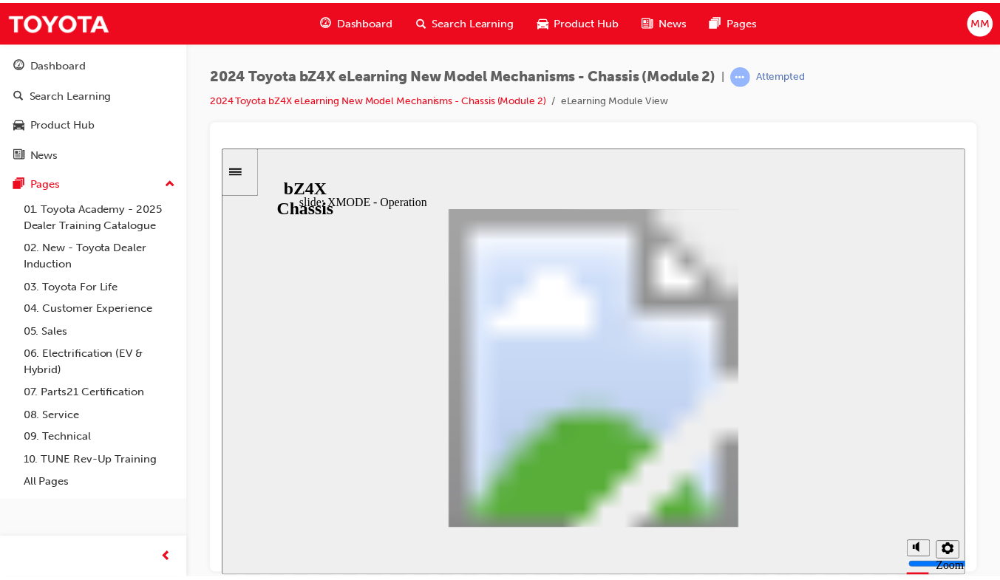
scroll to position [97, 0]
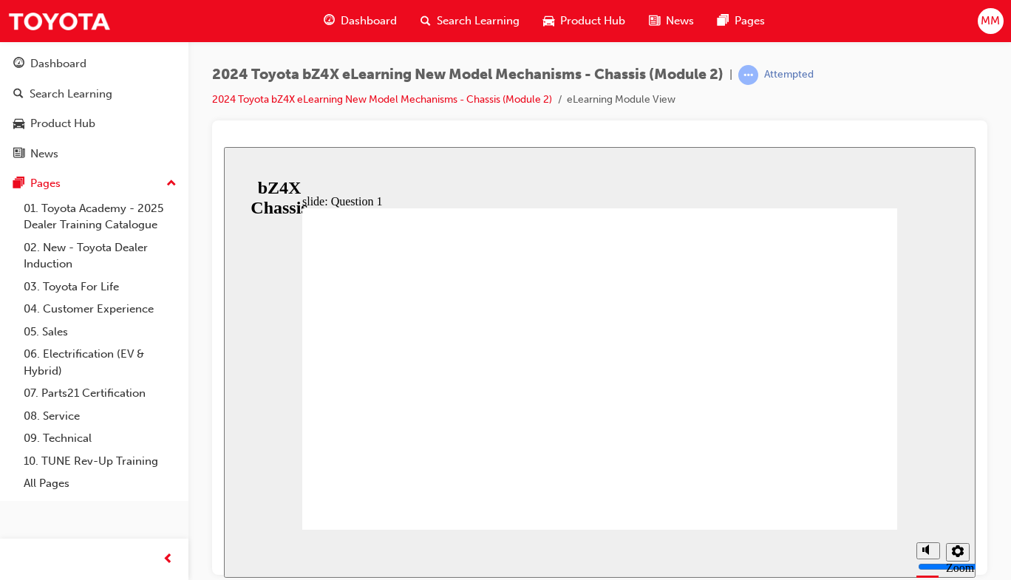
radio input "true"
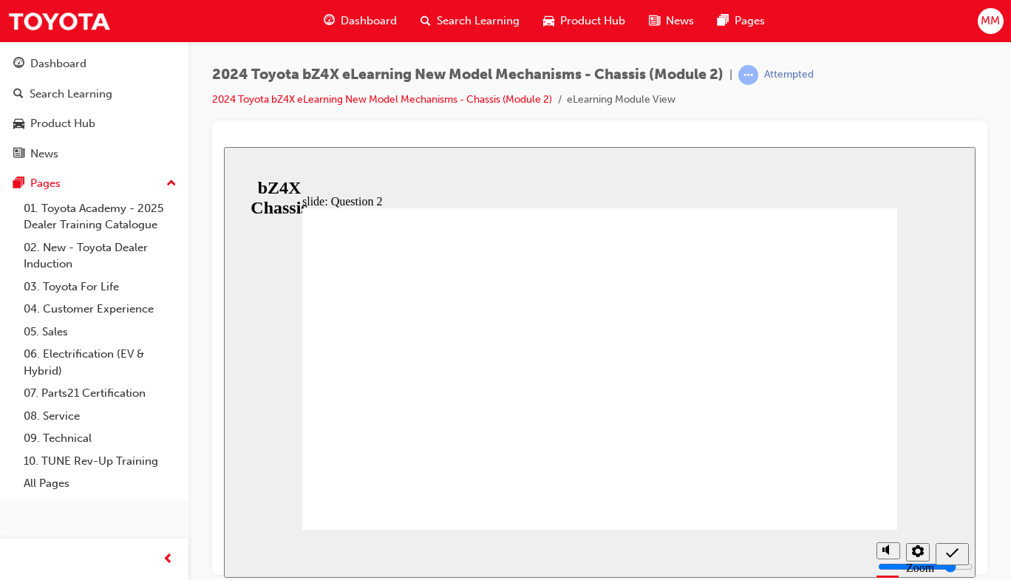
radio input "false"
radio input "true"
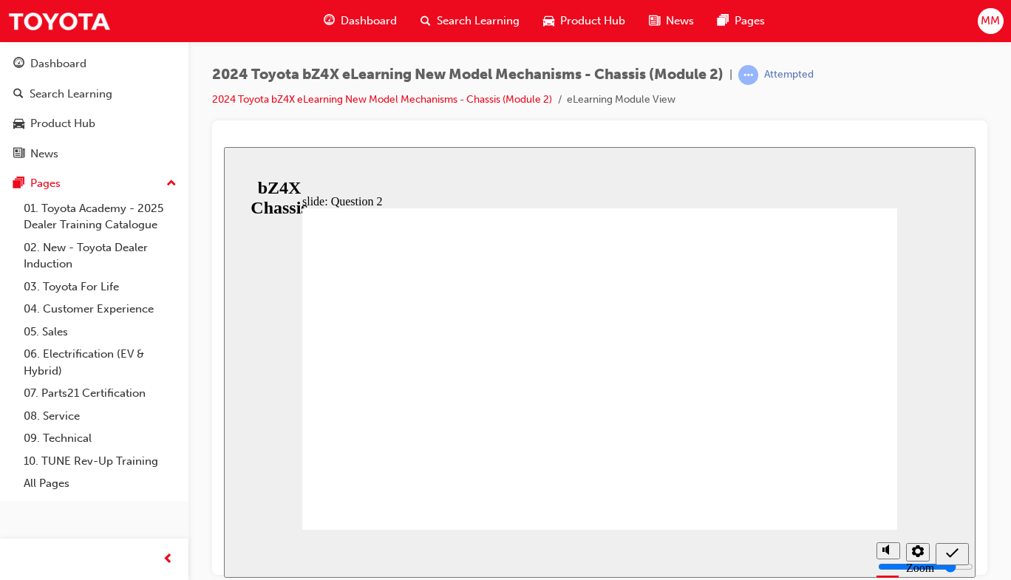
radio input "true"
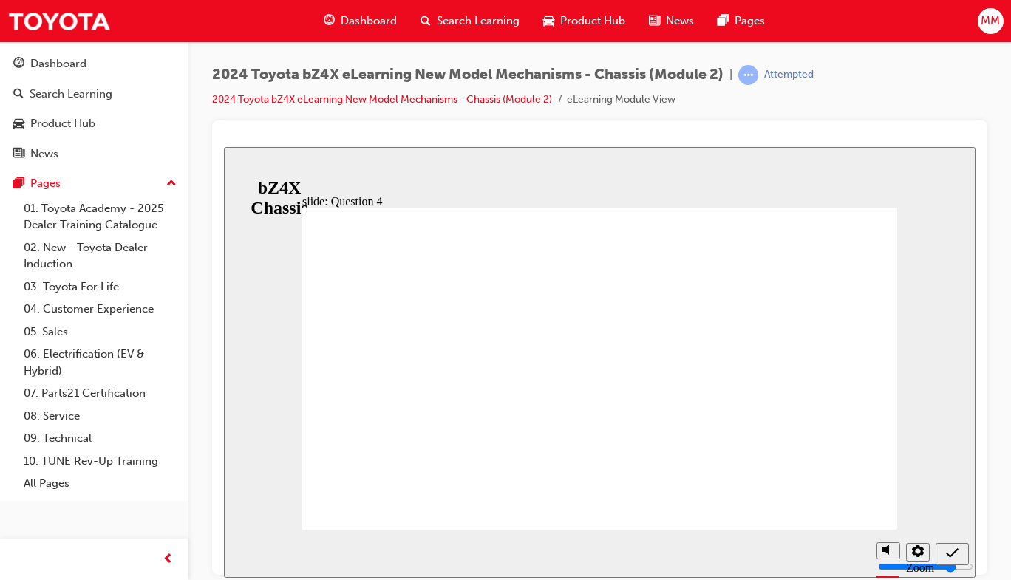
radio input "true"
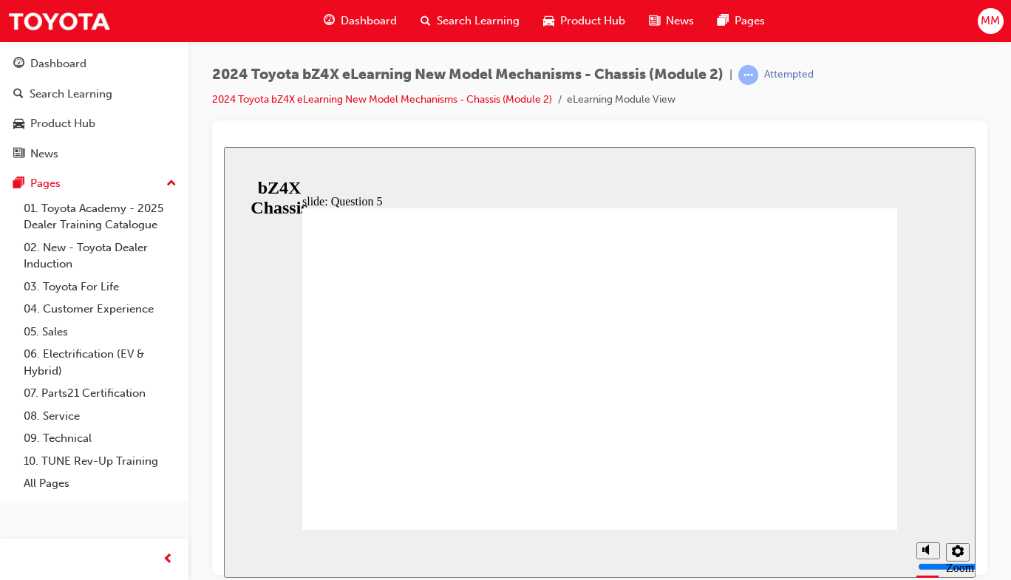
radio input "true"
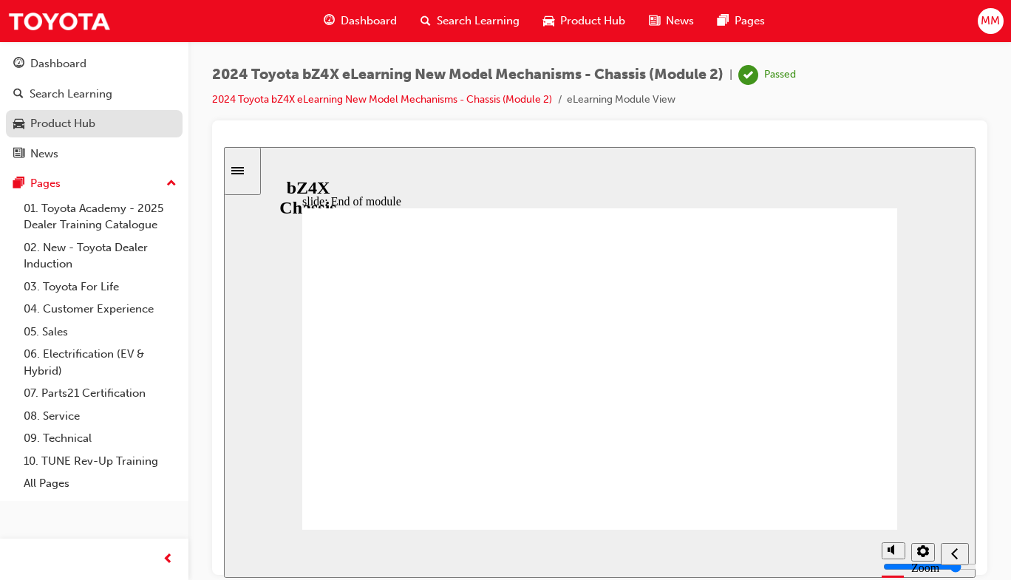
click at [73, 123] on div "Product Hub" at bounding box center [62, 123] width 65 height 17
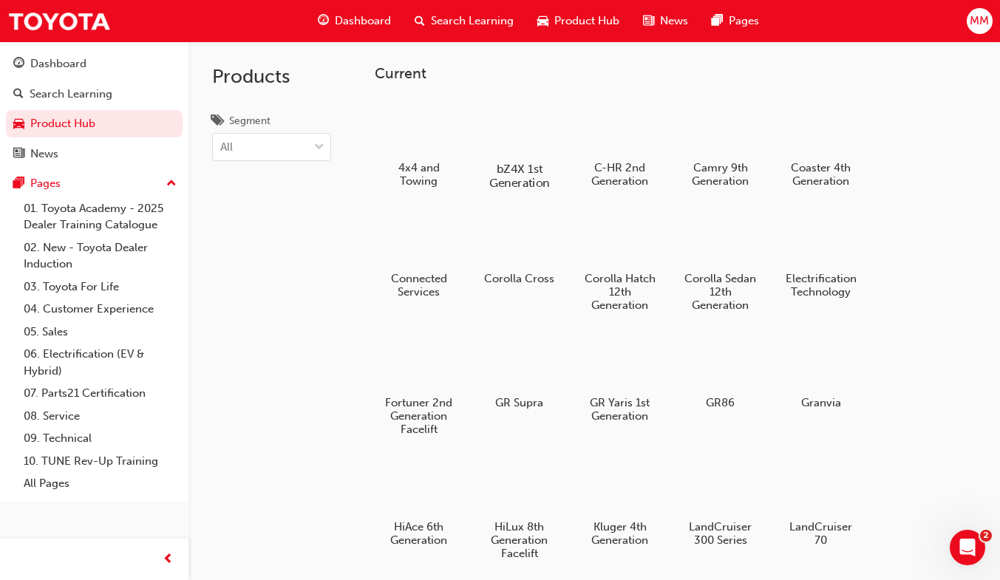
click at [521, 160] on div "bZ4X 1st Generation" at bounding box center [519, 143] width 94 height 105
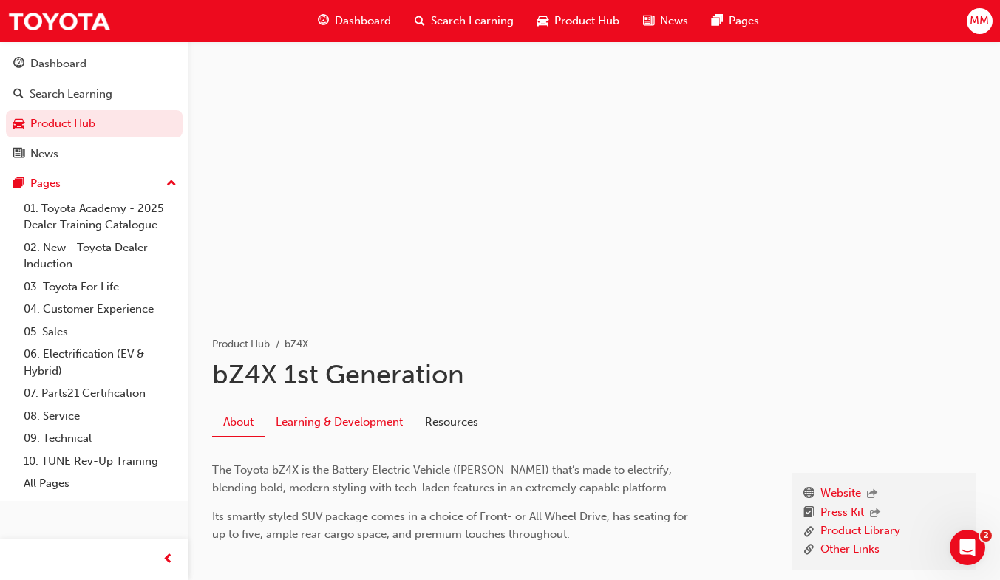
click at [363, 431] on link "Learning & Development" at bounding box center [339, 423] width 149 height 28
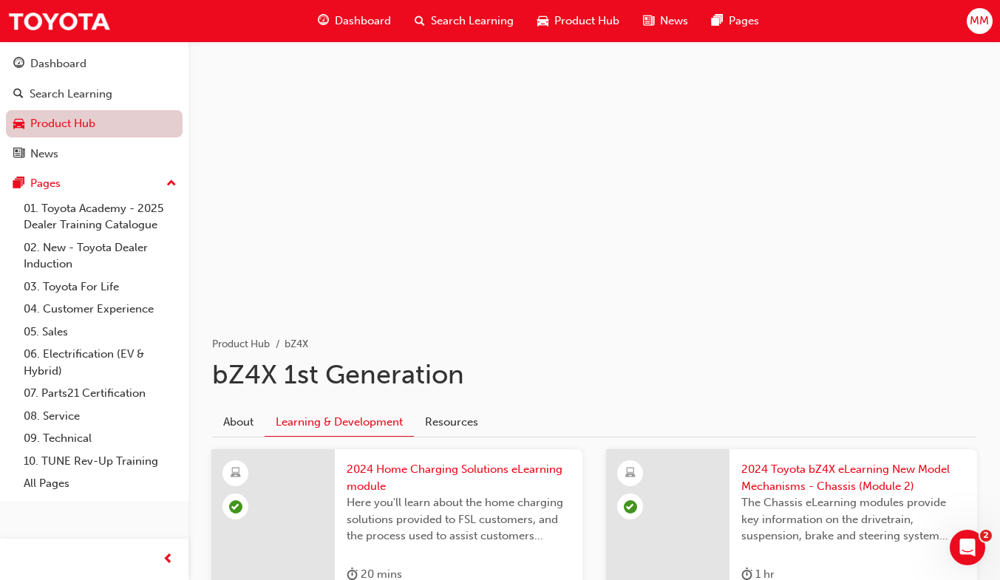
click at [75, 126] on link "Product Hub" at bounding box center [94, 123] width 177 height 27
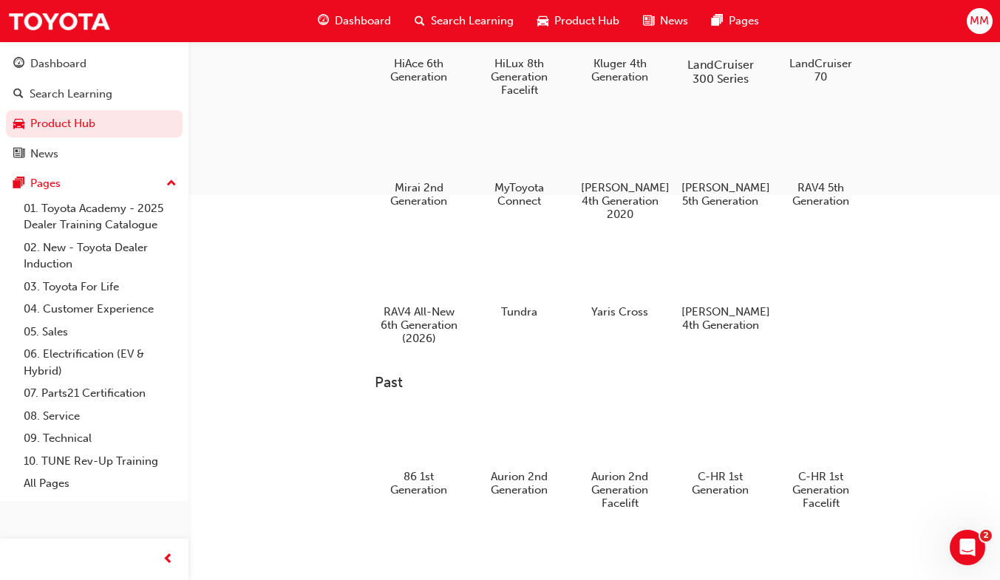
scroll to position [463, 0]
click at [723, 166] on div at bounding box center [720, 146] width 82 height 58
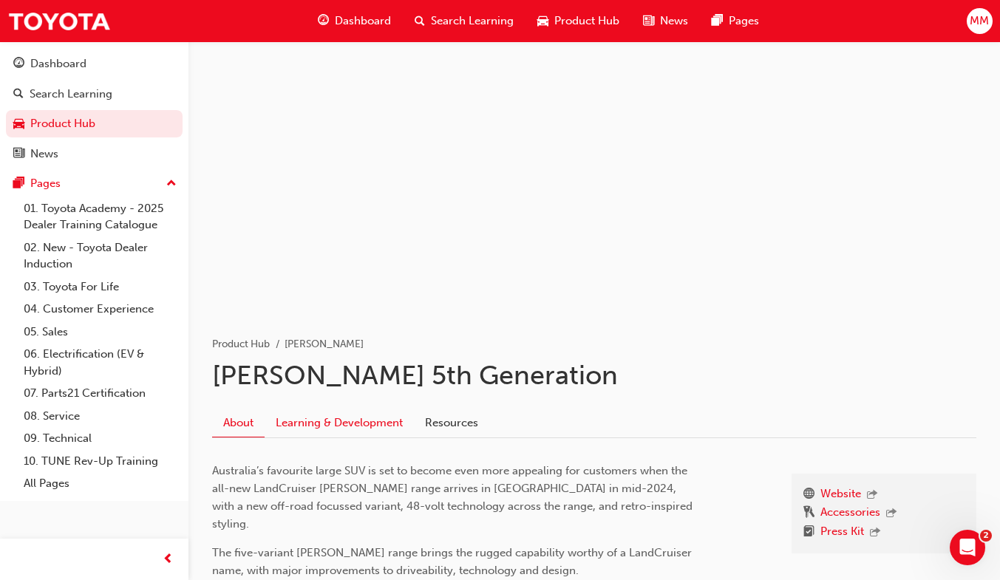
click at [335, 430] on link "Learning & Development" at bounding box center [339, 423] width 149 height 28
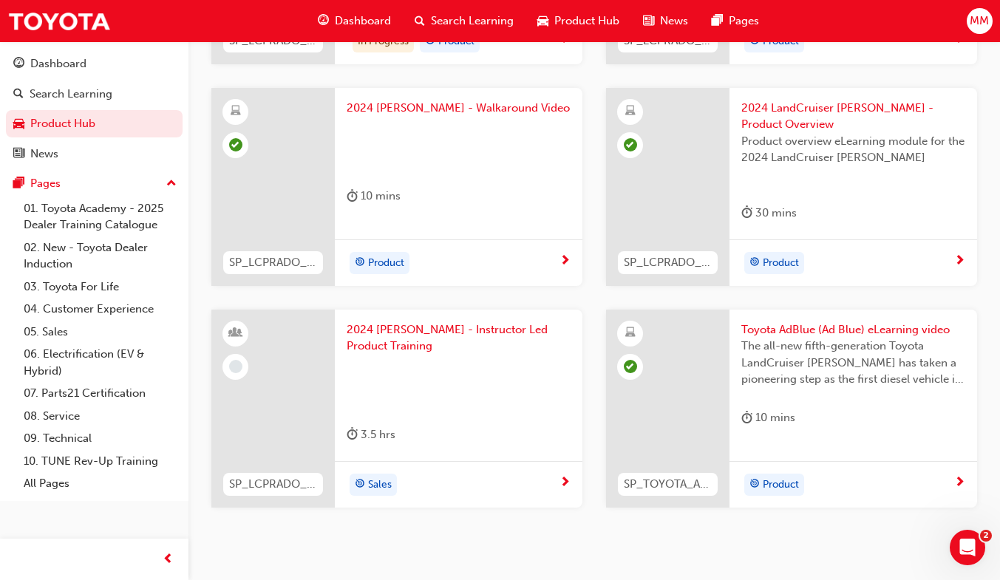
scroll to position [617, 0]
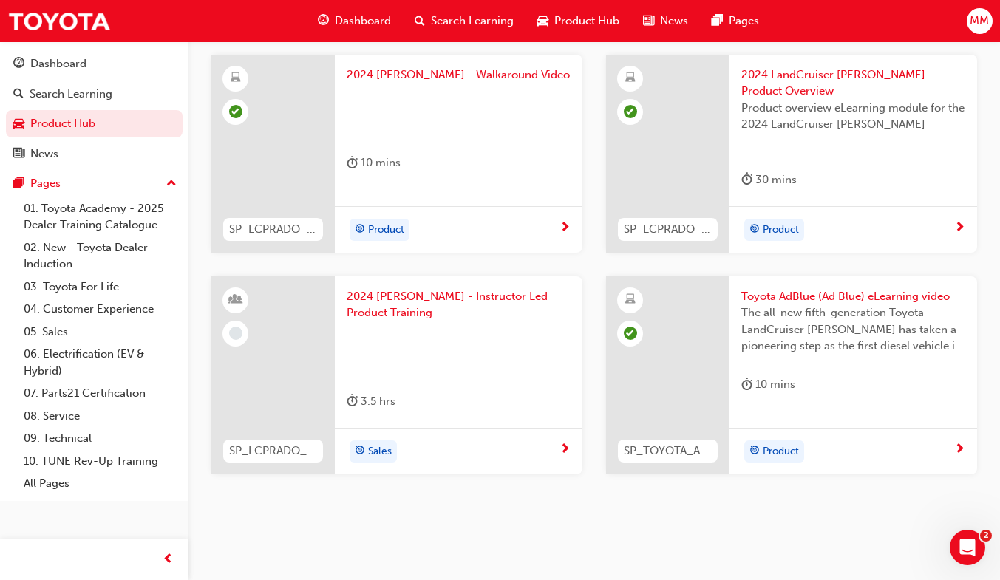
click at [416, 292] on span "2024 [PERSON_NAME] - Instructor Led Product Training" at bounding box center [459, 304] width 224 height 33
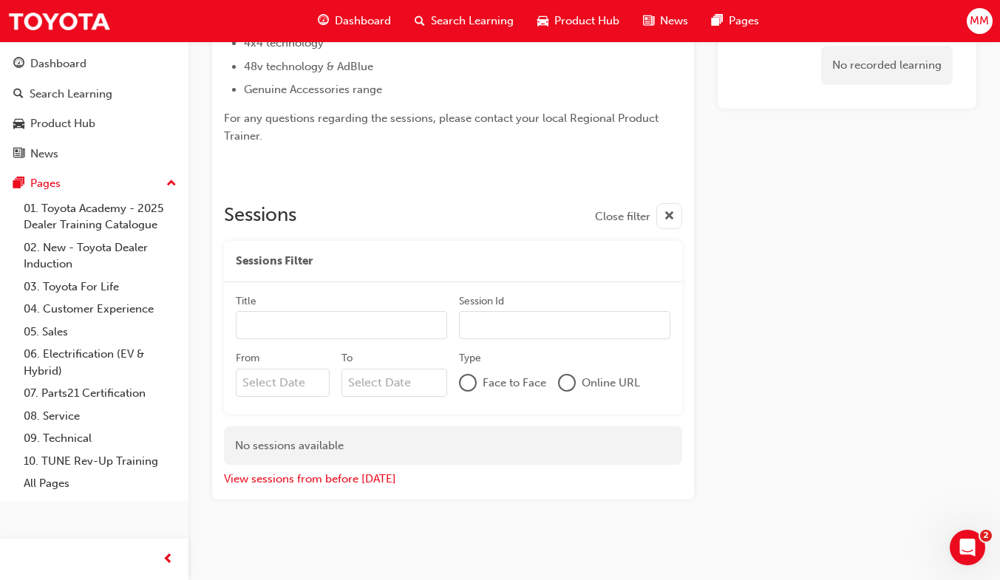
scroll to position [420, 0]
click at [614, 251] on div "Sessions Filter" at bounding box center [453, 262] width 458 height 41
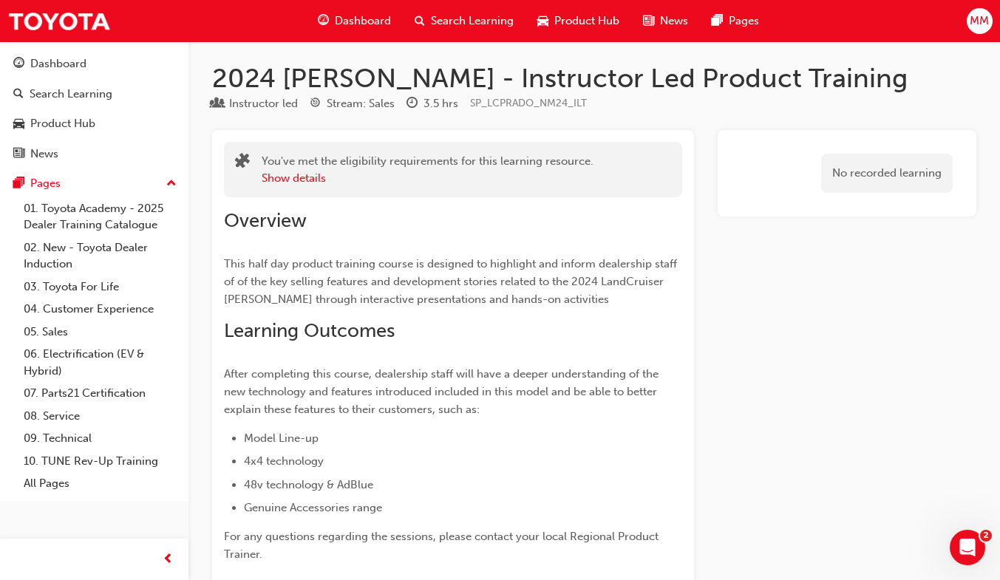
scroll to position [0, 0]
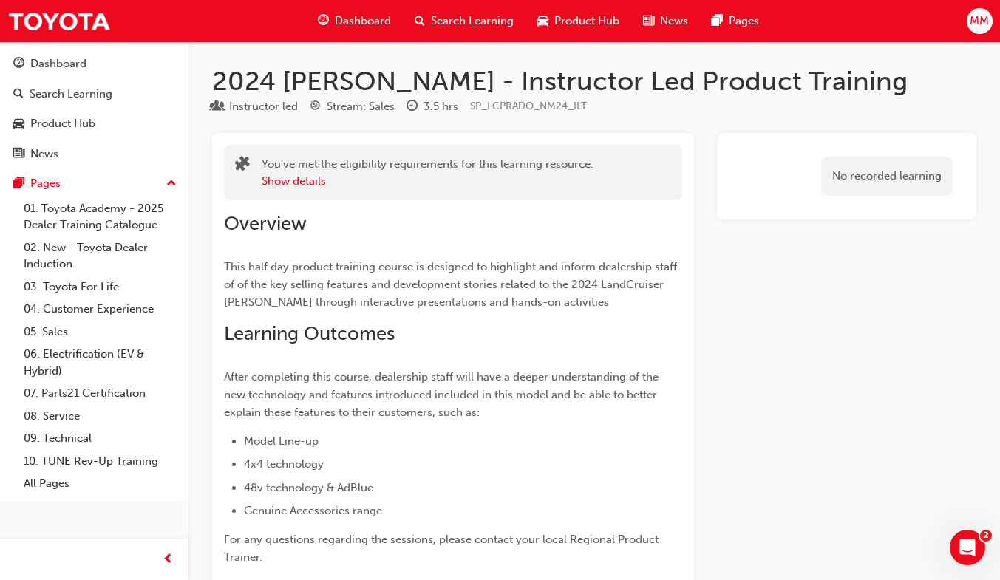
click at [567, 396] on span "After completing this course, dealership staff will have a deeper understanding…" at bounding box center [442, 394] width 437 height 49
click at [292, 181] on button "Show details" at bounding box center [294, 181] width 64 height 17
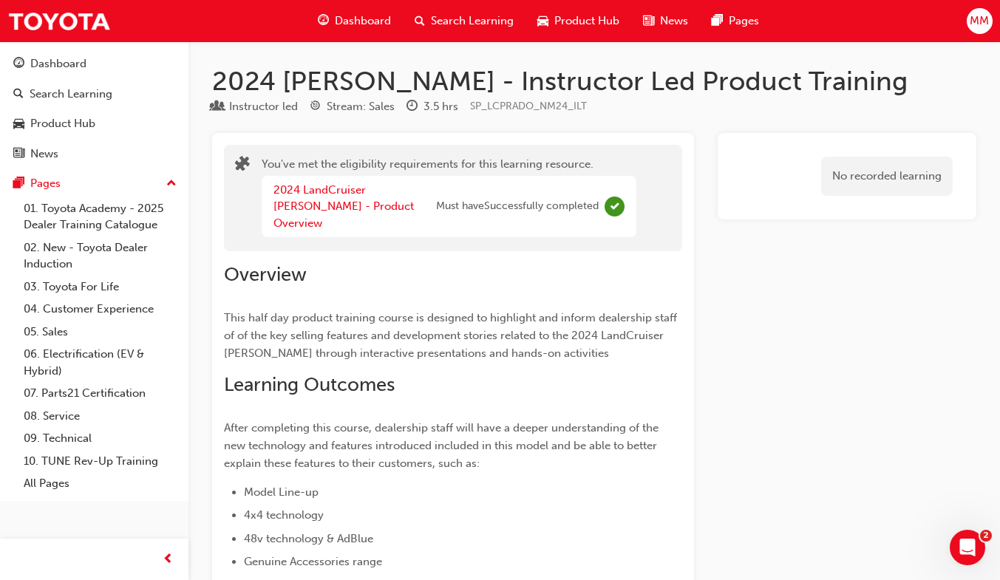
click at [556, 199] on span "Must have Successfully completed" at bounding box center [517, 206] width 163 height 17
click at [344, 191] on link "2024 LandCruiser [PERSON_NAME] - Product Overview" at bounding box center [343, 206] width 140 height 47
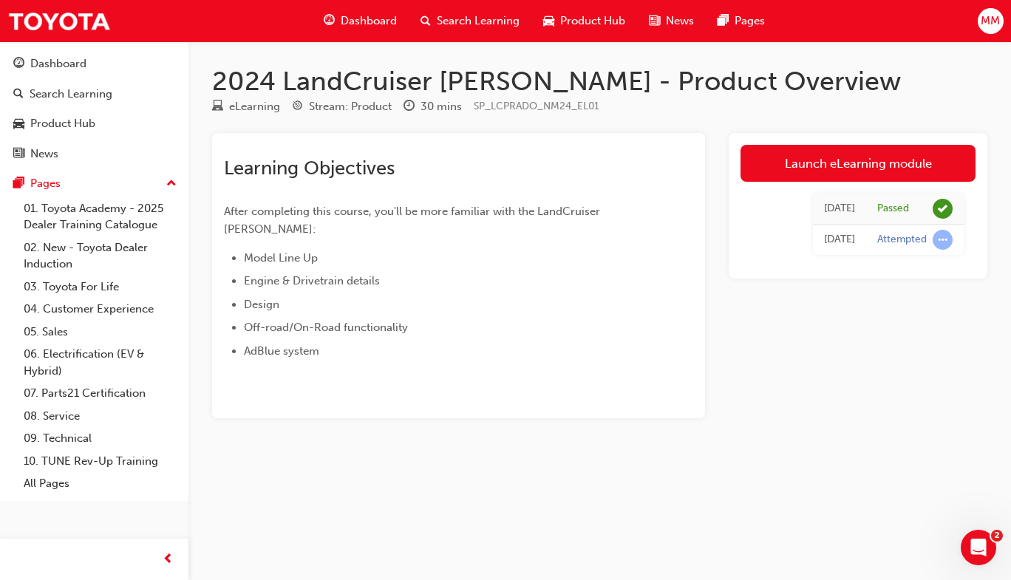
click at [905, 242] on div "Attempted" at bounding box center [902, 240] width 50 height 14
click at [949, 248] on span "learningRecordVerb_ATTEMPT-icon" at bounding box center [943, 240] width 20 height 20
click at [943, 236] on span "learningRecordVerb_ATTEMPT-icon" at bounding box center [943, 240] width 20 height 20
click at [75, 113] on link "Product Hub" at bounding box center [94, 123] width 177 height 27
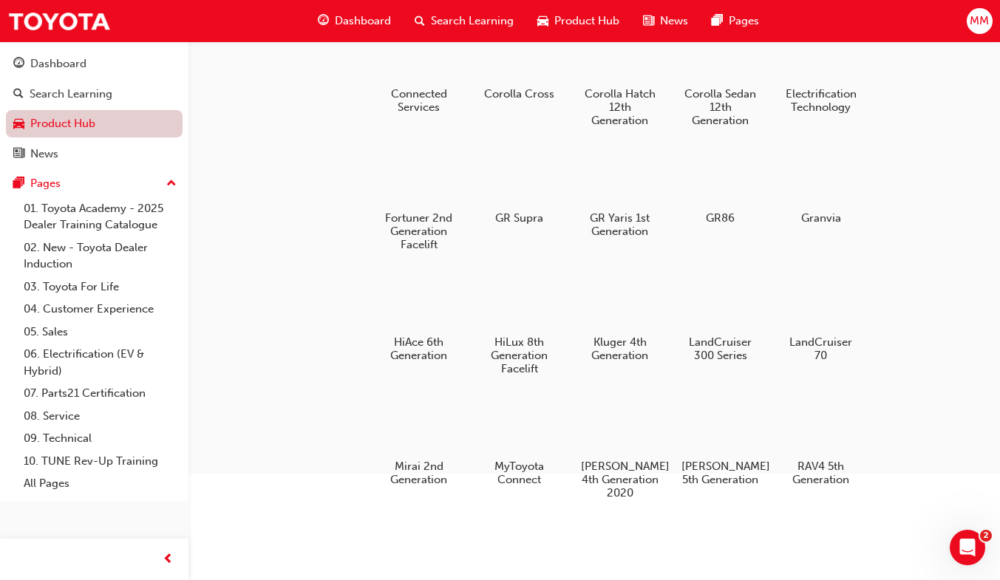
scroll to position [186, 0]
click at [735, 447] on div at bounding box center [720, 423] width 82 height 59
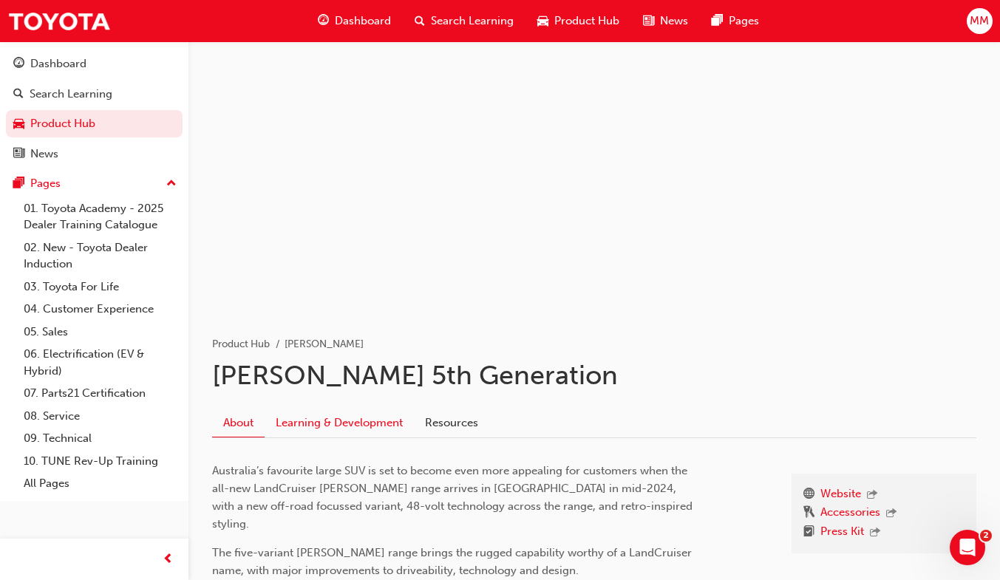
click at [351, 420] on link "Learning & Development" at bounding box center [339, 423] width 149 height 28
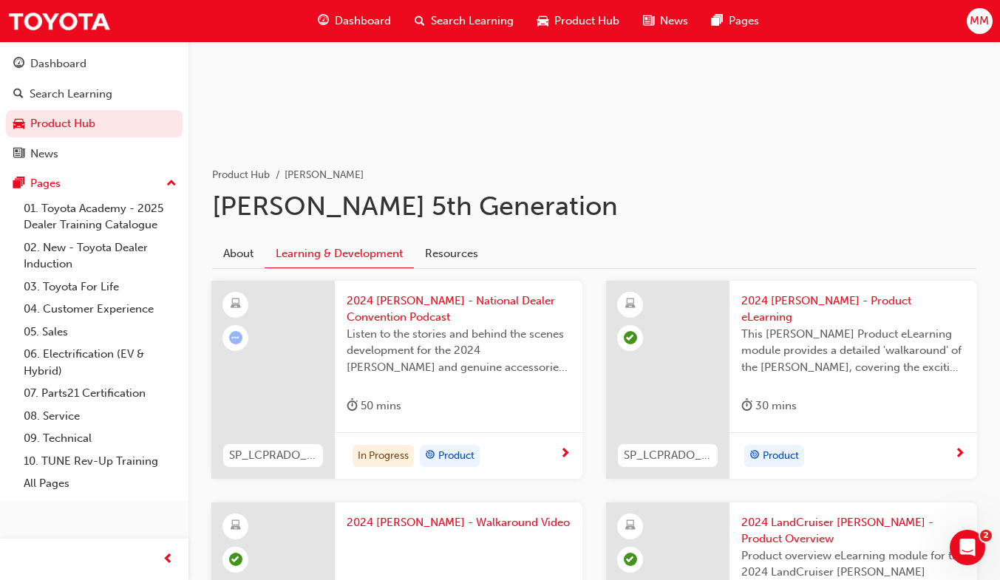
scroll to position [175, 0]
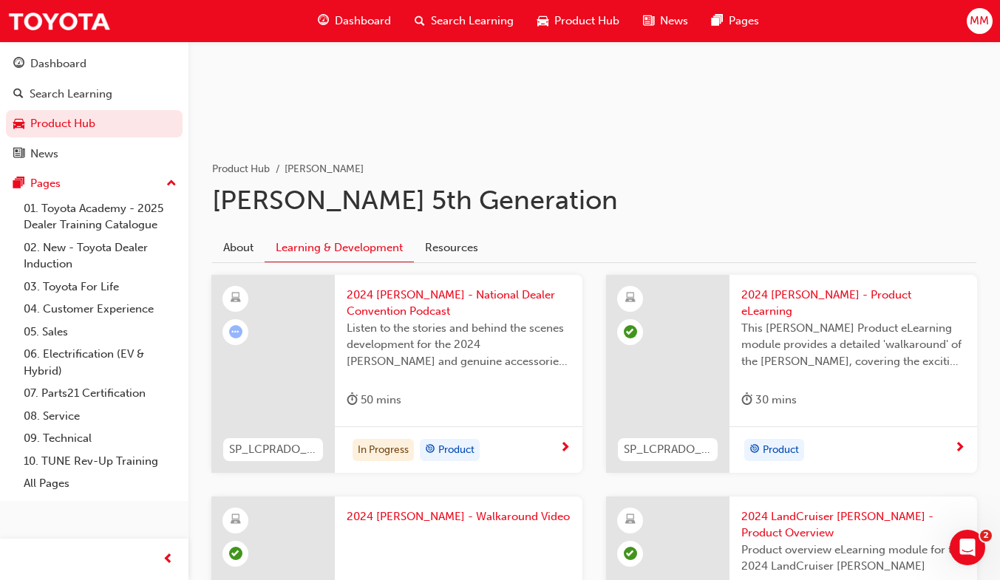
click at [386, 451] on div "In Progress" at bounding box center [382, 450] width 61 height 22
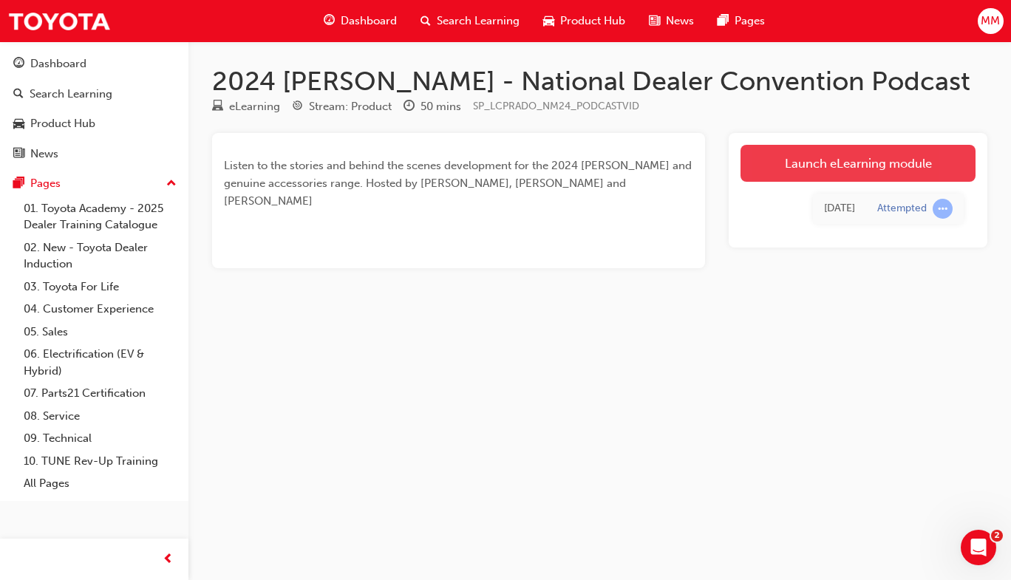
click at [869, 160] on link "Launch eLearning module" at bounding box center [857, 163] width 235 height 37
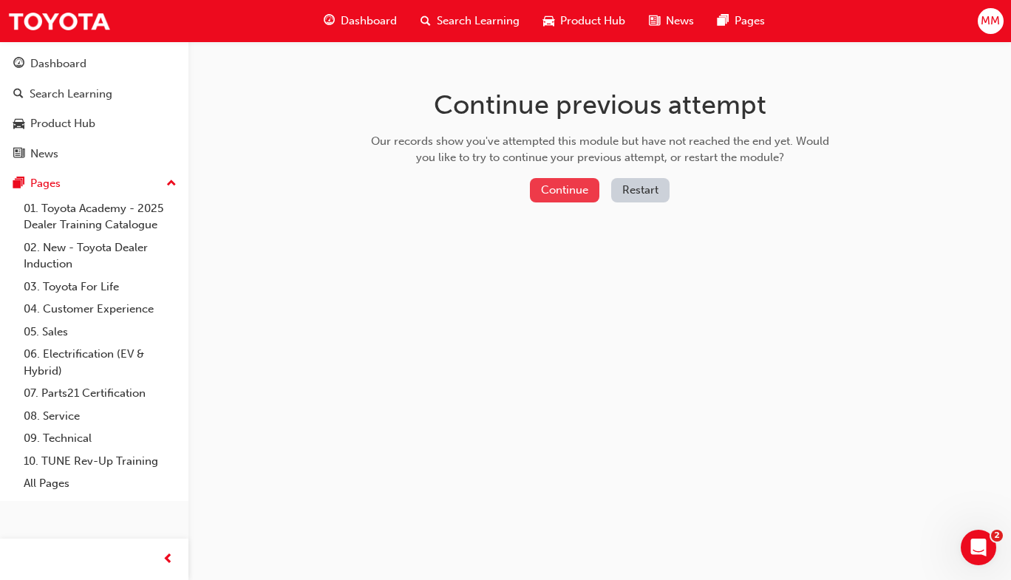
click at [556, 194] on button "Continue" at bounding box center [564, 190] width 69 height 24
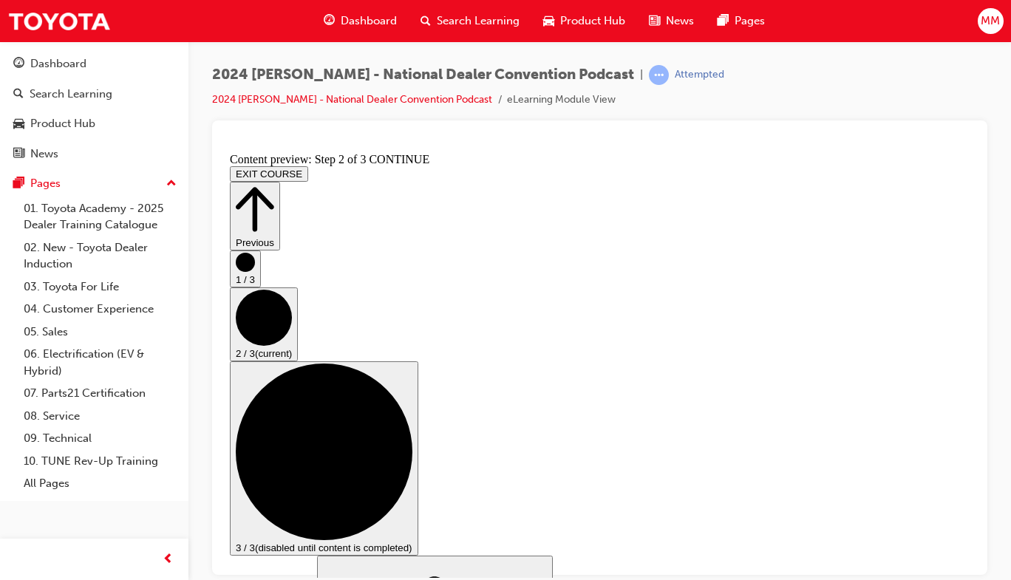
scroll to position [36, 0]
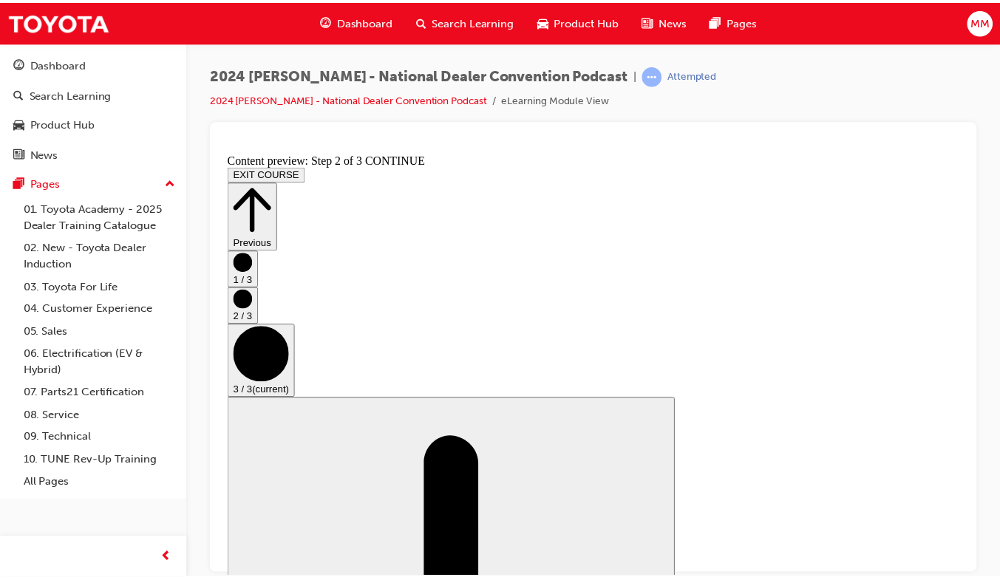
scroll to position [0, 0]
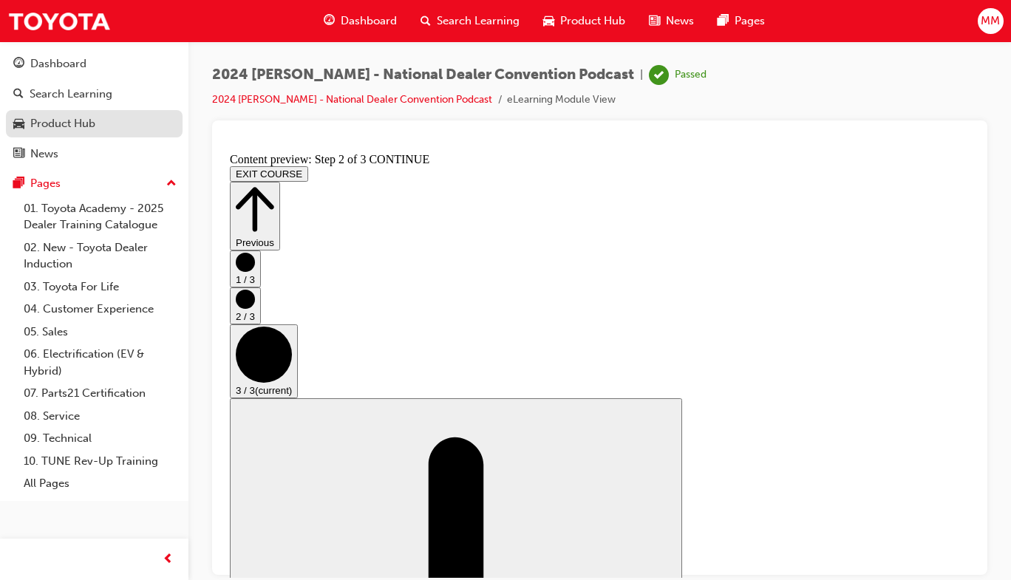
click at [90, 123] on div "Product Hub" at bounding box center [62, 123] width 65 height 17
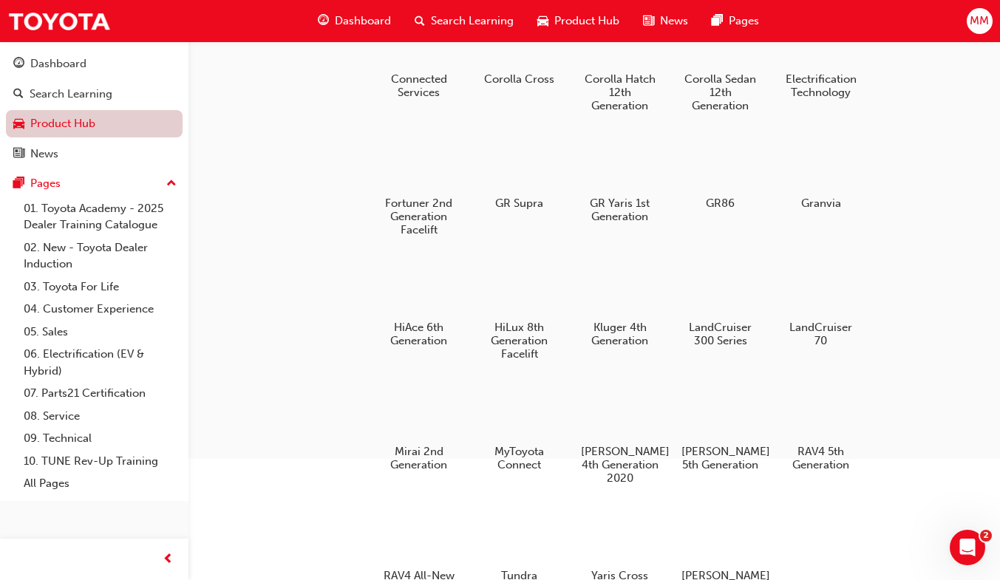
scroll to position [205, 0]
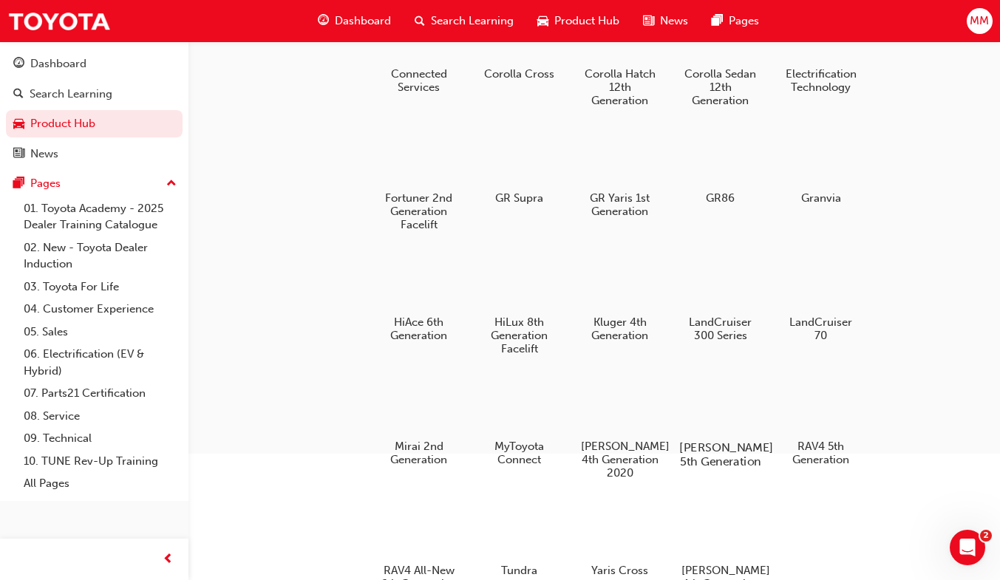
click at [733, 427] on div at bounding box center [720, 404] width 82 height 59
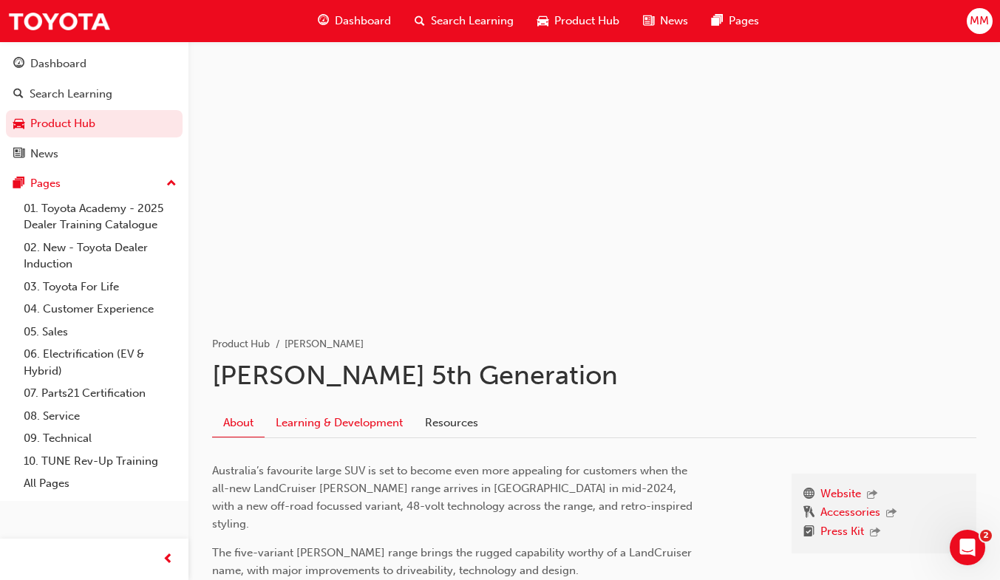
click at [373, 423] on link "Learning & Development" at bounding box center [339, 423] width 149 height 28
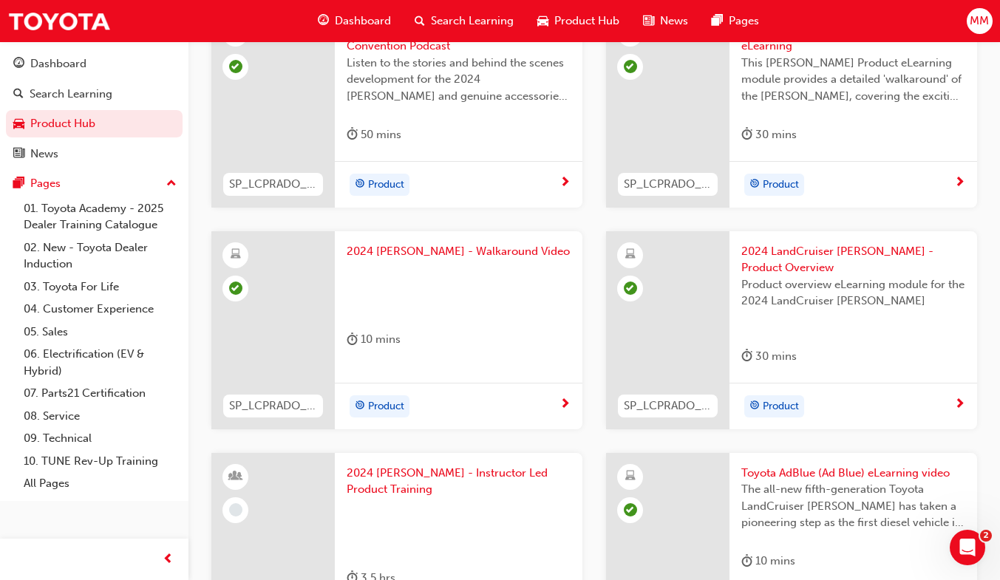
scroll to position [617, 0]
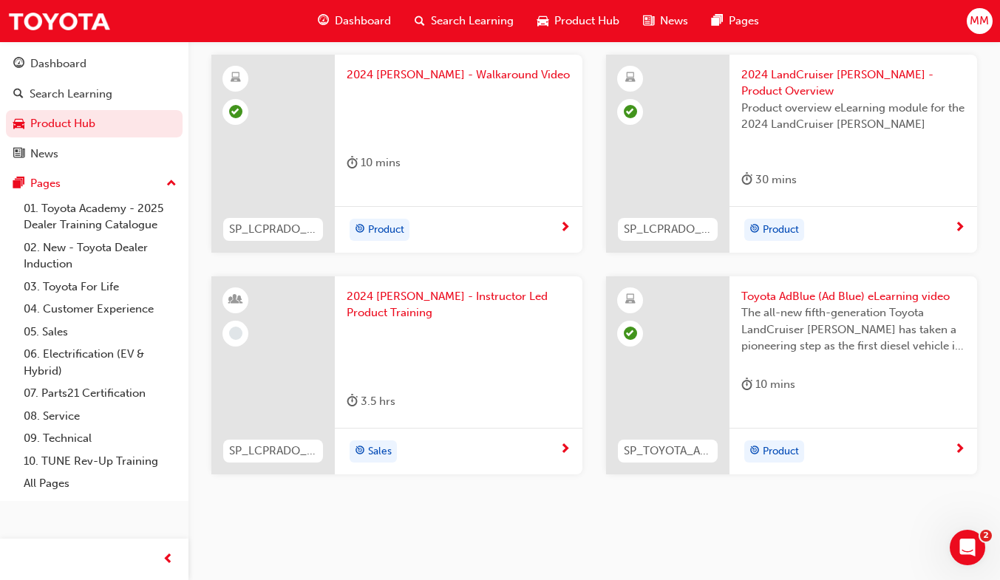
click at [473, 333] on div at bounding box center [459, 350] width 224 height 59
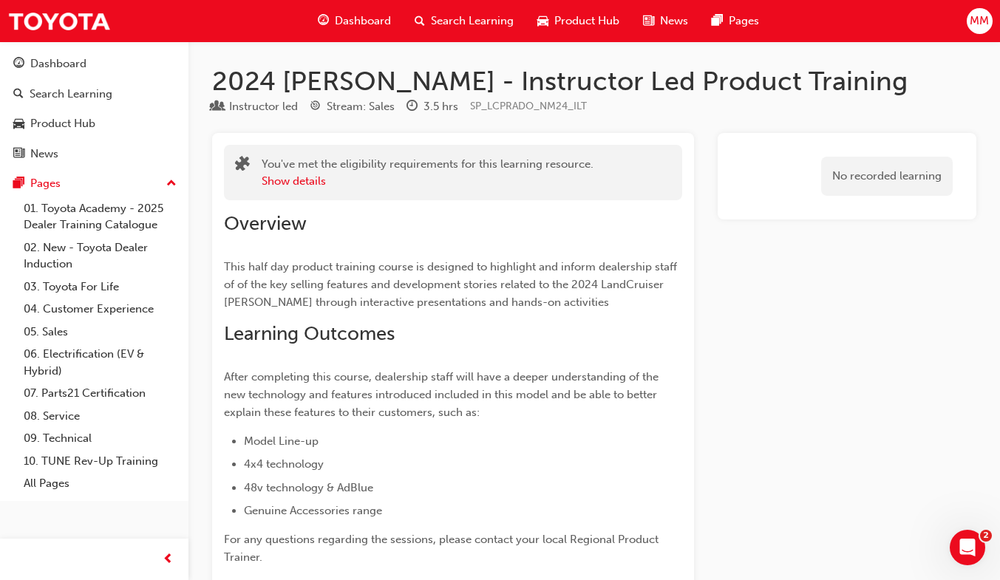
click at [613, 271] on span "This half day product training course is designed to highlight and inform deale…" at bounding box center [452, 284] width 456 height 49
click at [287, 182] on button "Show details" at bounding box center [294, 181] width 64 height 17
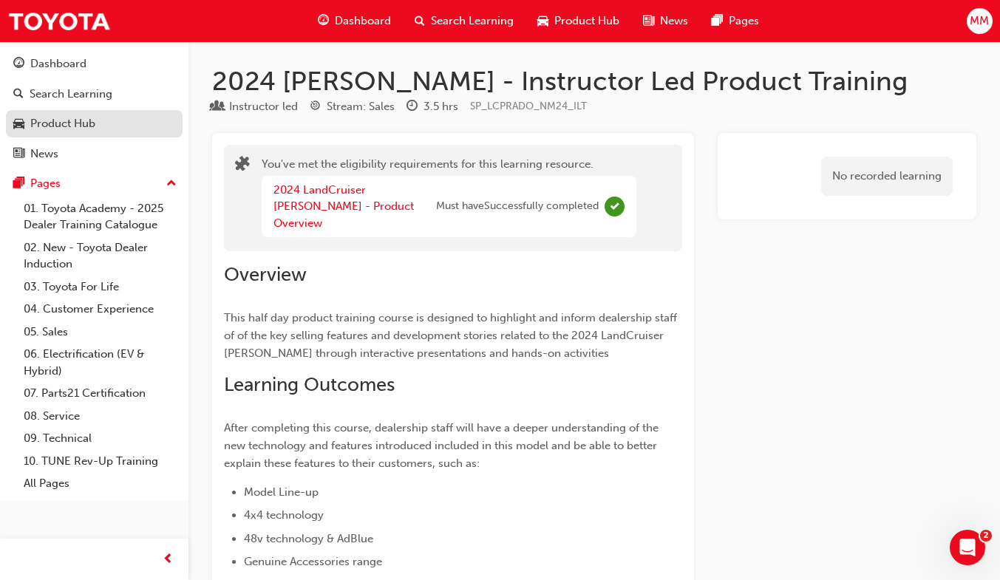
click at [47, 120] on div "Product Hub" at bounding box center [62, 123] width 65 height 17
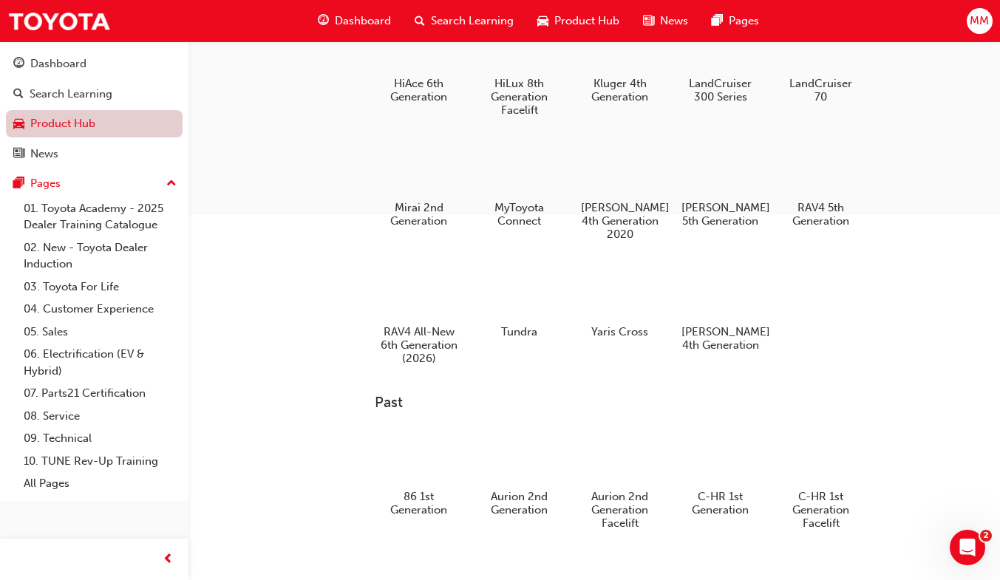
scroll to position [444, 0]
click at [715, 86] on h5 "LandCruiser 300 Series" at bounding box center [720, 91] width 82 height 28
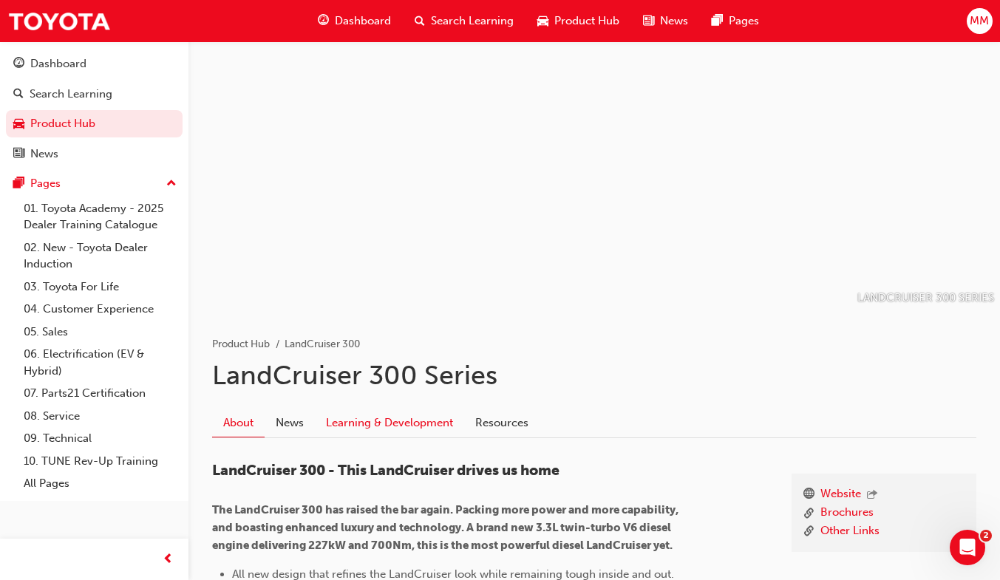
click at [375, 412] on link "Learning & Development" at bounding box center [389, 423] width 149 height 28
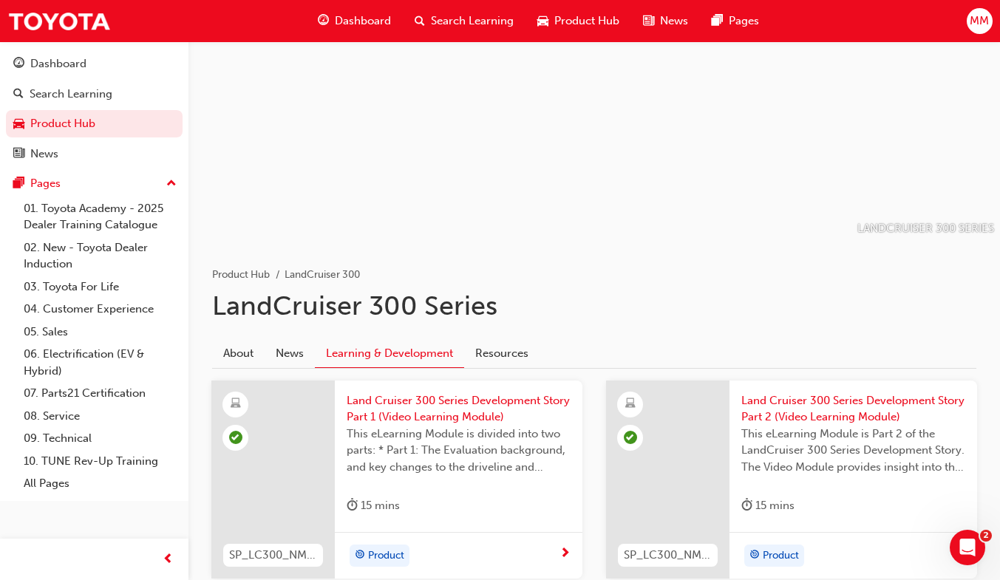
scroll to position [69, 0]
click at [78, 123] on link "Product Hub" at bounding box center [94, 123] width 177 height 27
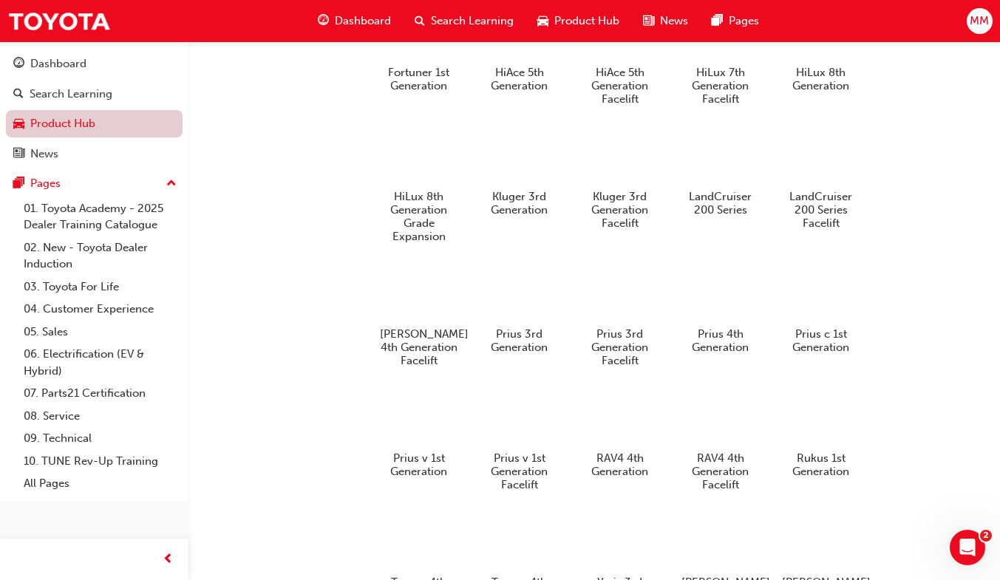
scroll to position [1279, 0]
click at [612, 323] on div at bounding box center [620, 293] width 82 height 59
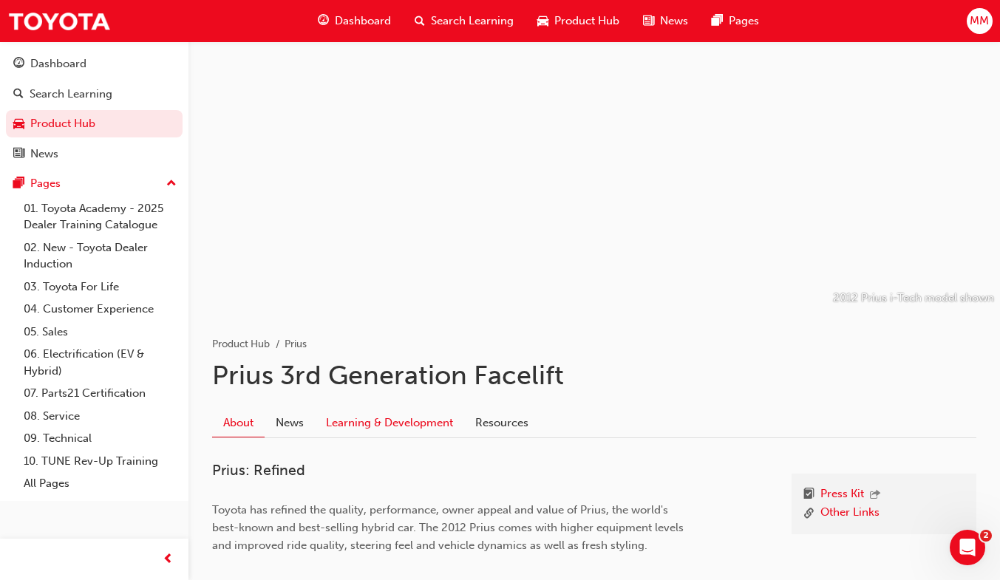
click at [410, 421] on link "Learning & Development" at bounding box center [389, 423] width 149 height 28
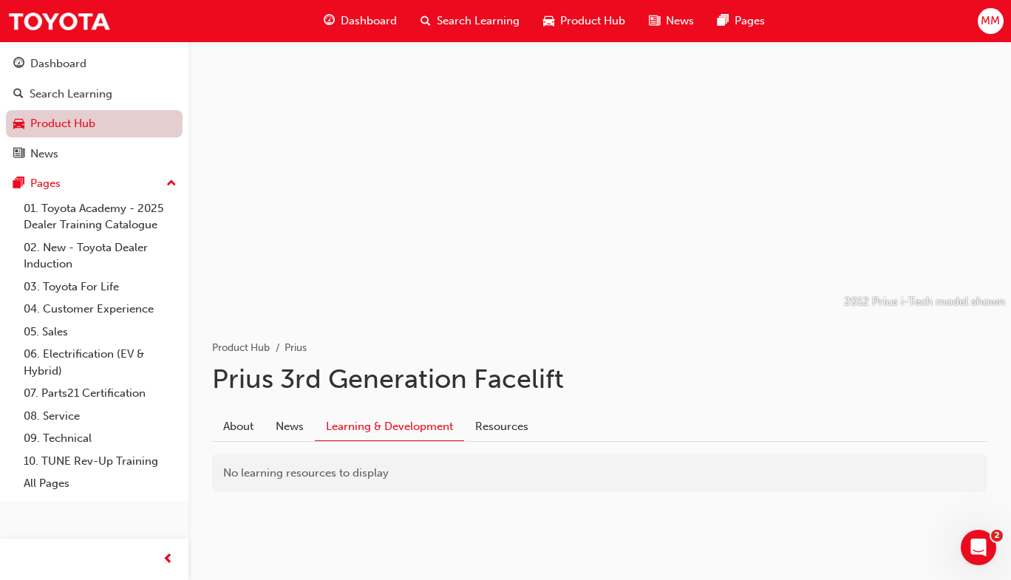
click at [147, 130] on link "Product Hub" at bounding box center [94, 123] width 177 height 27
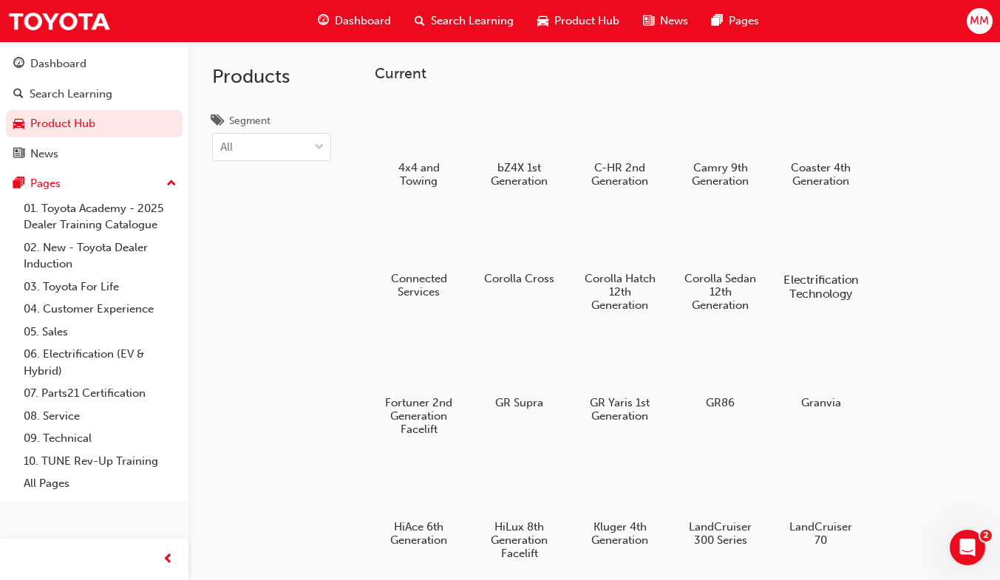
click at [834, 259] on div at bounding box center [821, 237] width 82 height 59
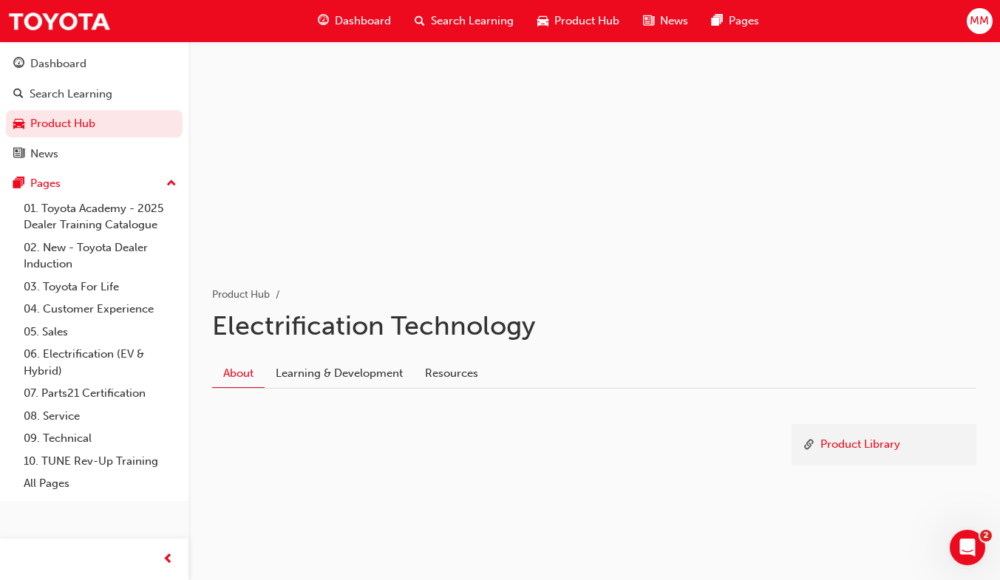
scroll to position [67, 0]
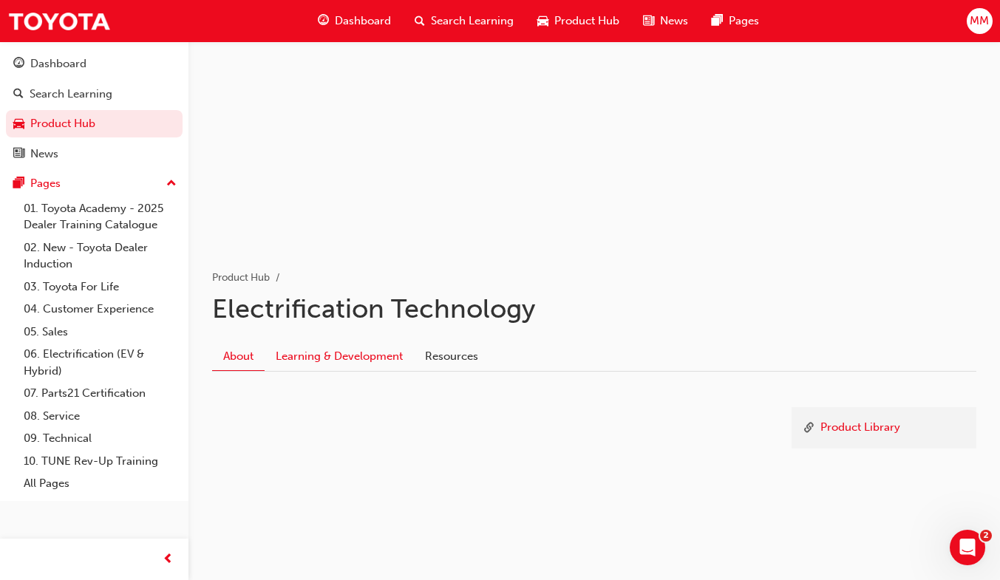
click at [378, 355] on link "Learning & Development" at bounding box center [339, 356] width 149 height 28
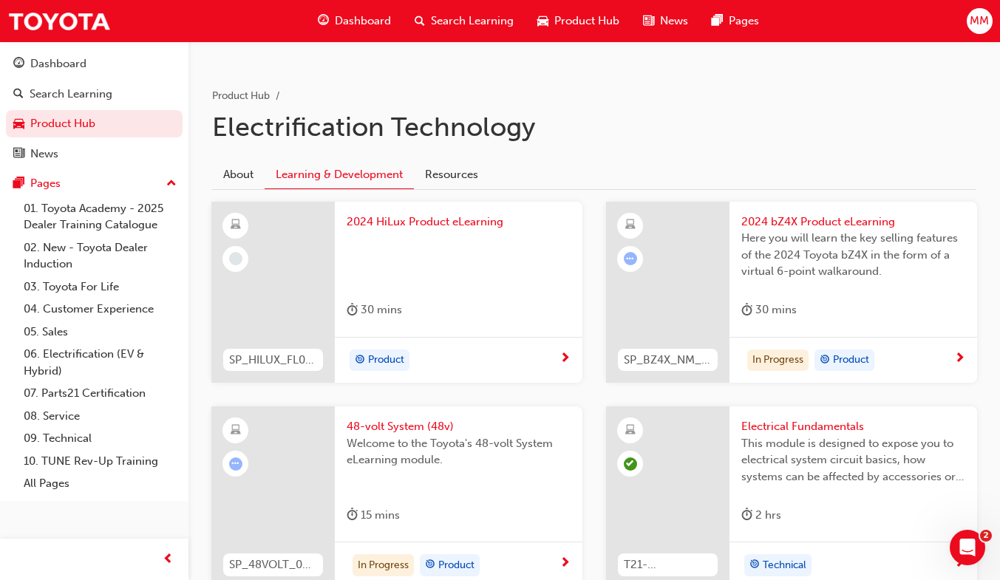
scroll to position [247, 0]
click at [506, 217] on span "2024 HiLux Product eLearning" at bounding box center [459, 223] width 224 height 17
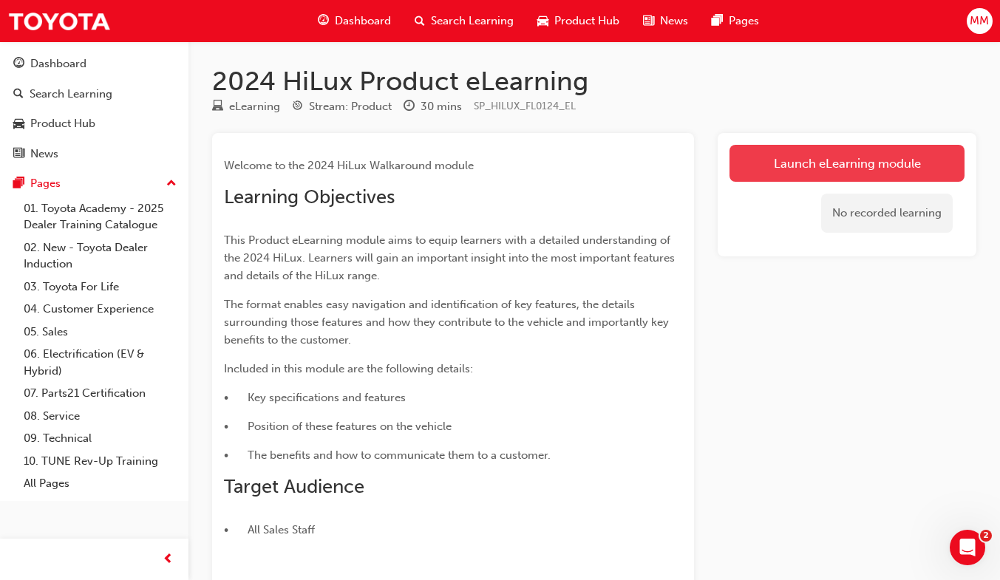
click at [910, 165] on link "Launch eLearning module" at bounding box center [846, 163] width 235 height 37
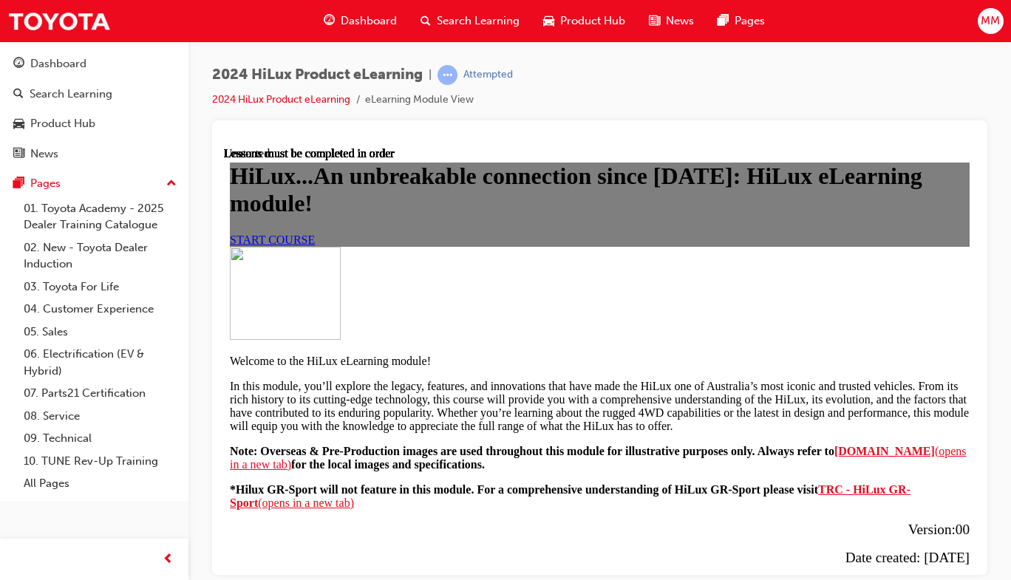
click at [315, 245] on span "START COURSE" at bounding box center [272, 239] width 85 height 13
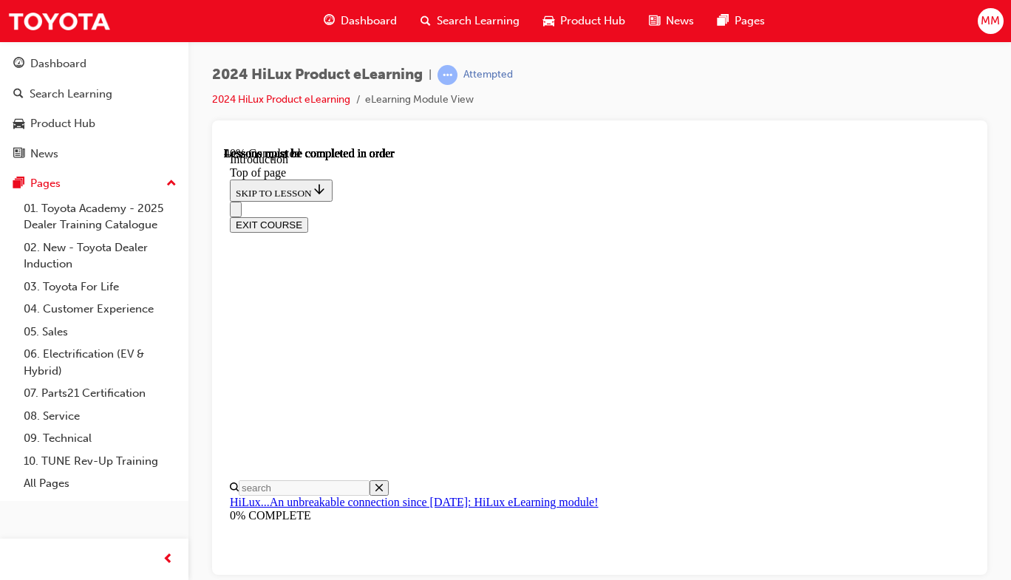
scroll to position [701, 0]
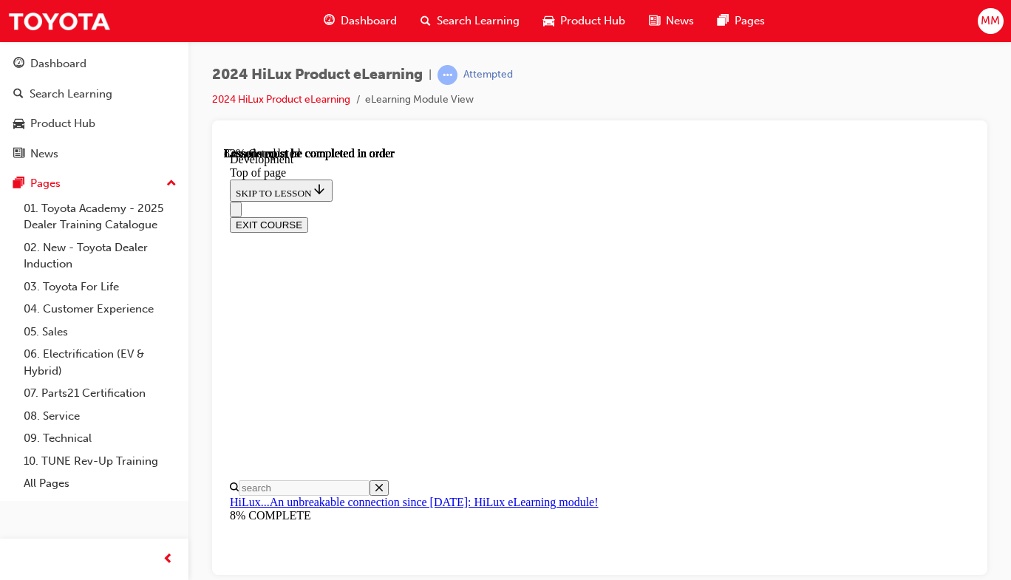
scroll to position [1196, 0]
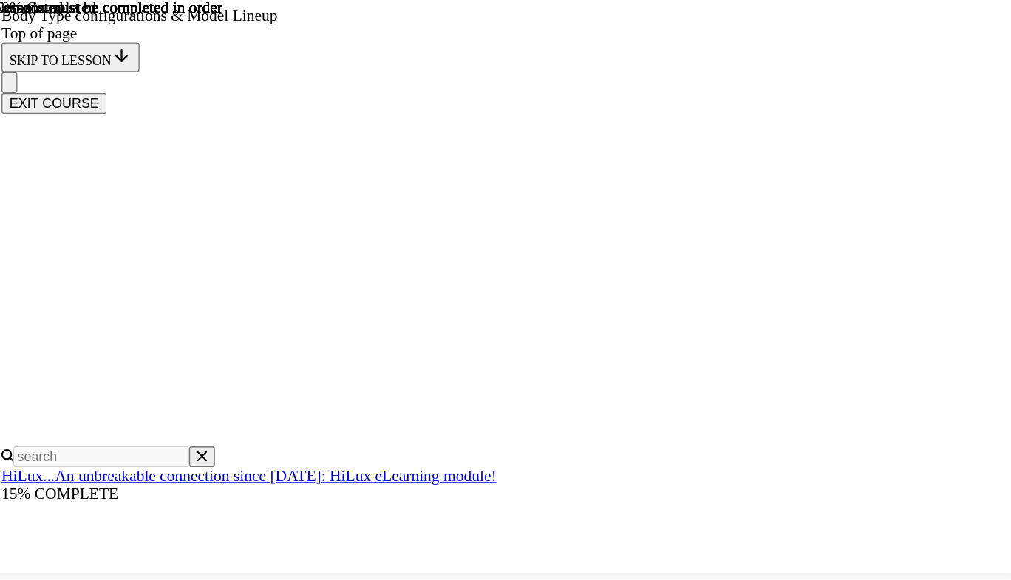
scroll to position [426, 0]
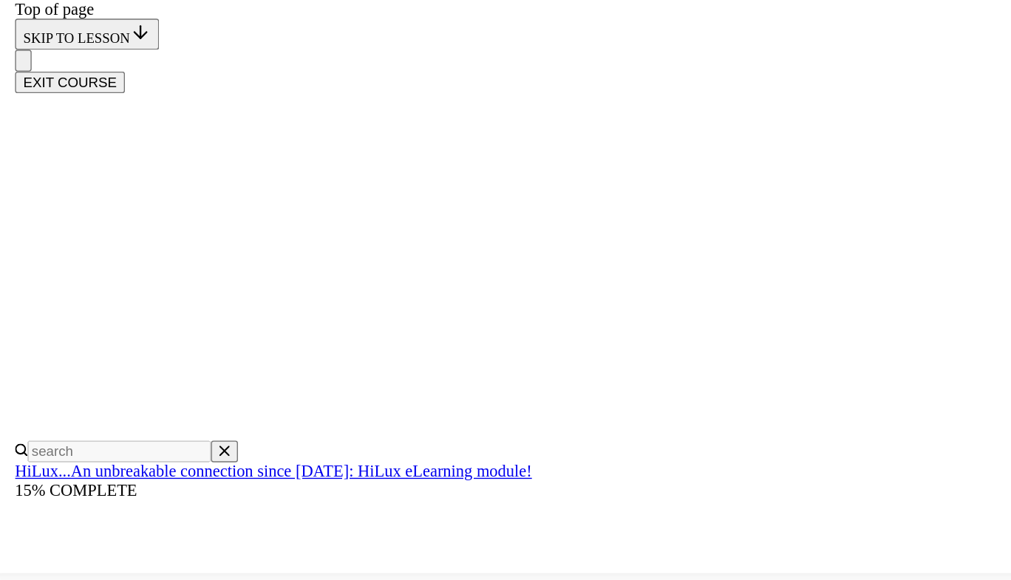
scroll to position [0, 182]
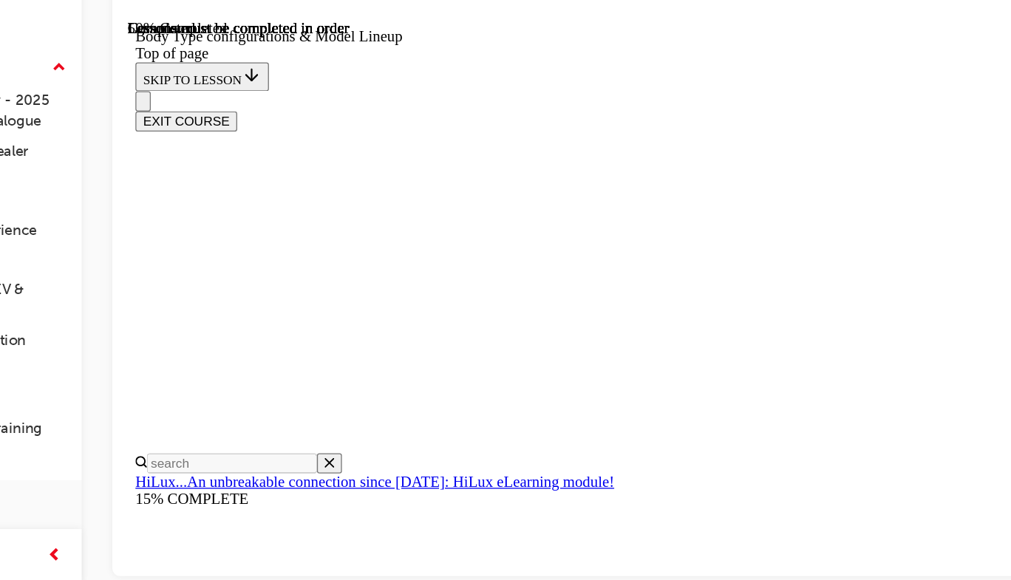
scroll to position [423, 0]
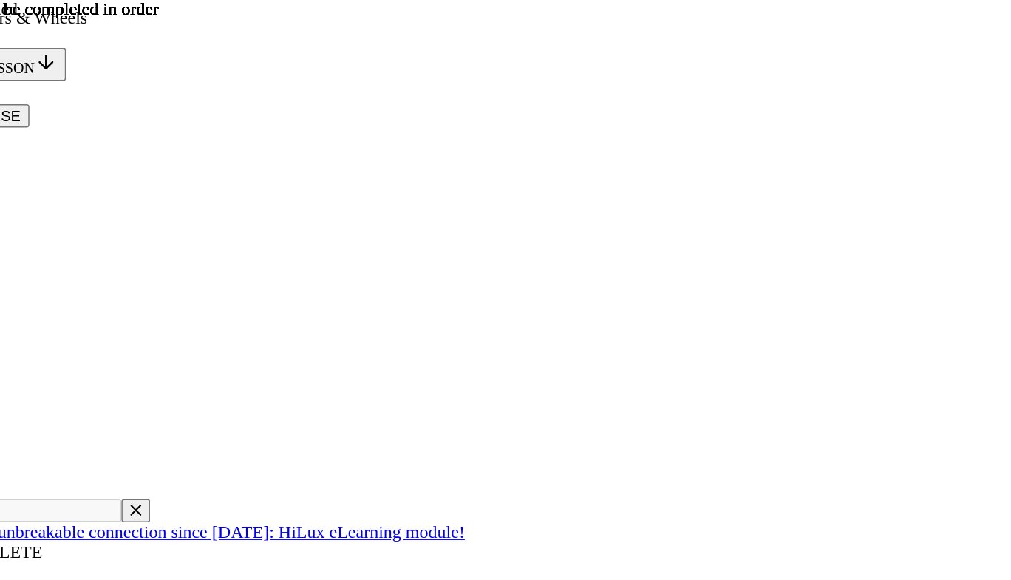
scroll to position [1759, 0]
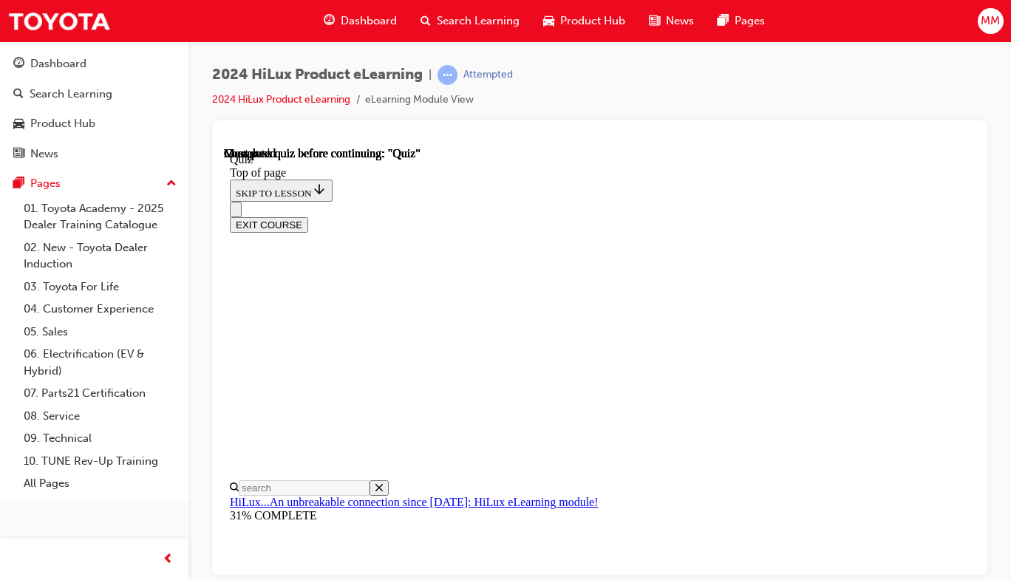
scroll to position [92, 0]
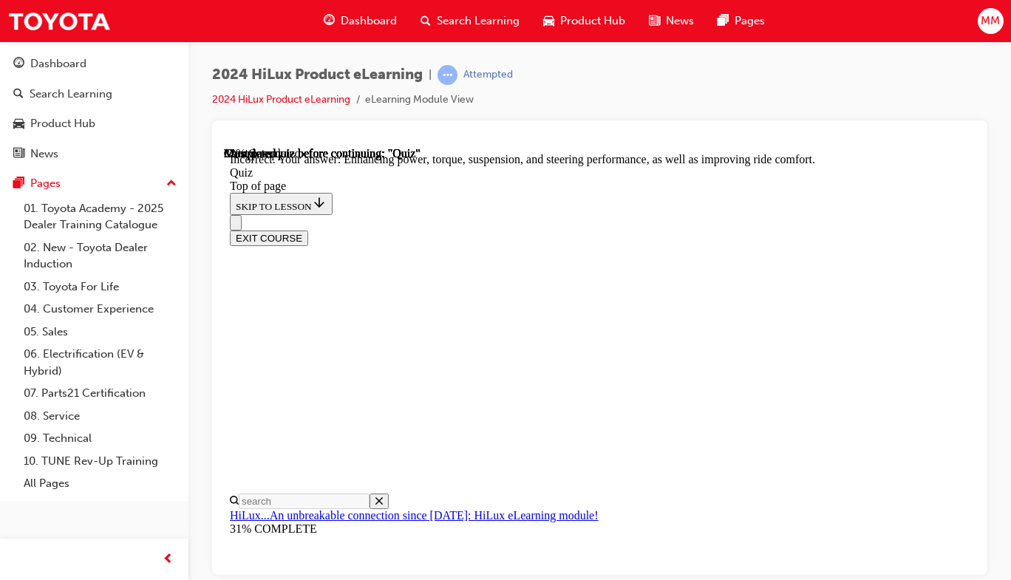
scroll to position [340, 0]
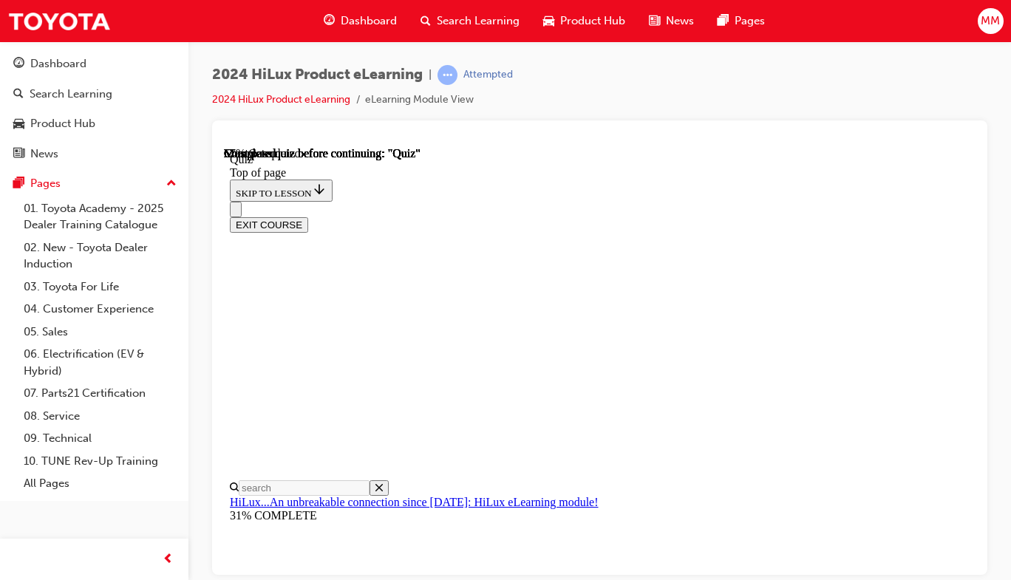
scroll to position [228, 0]
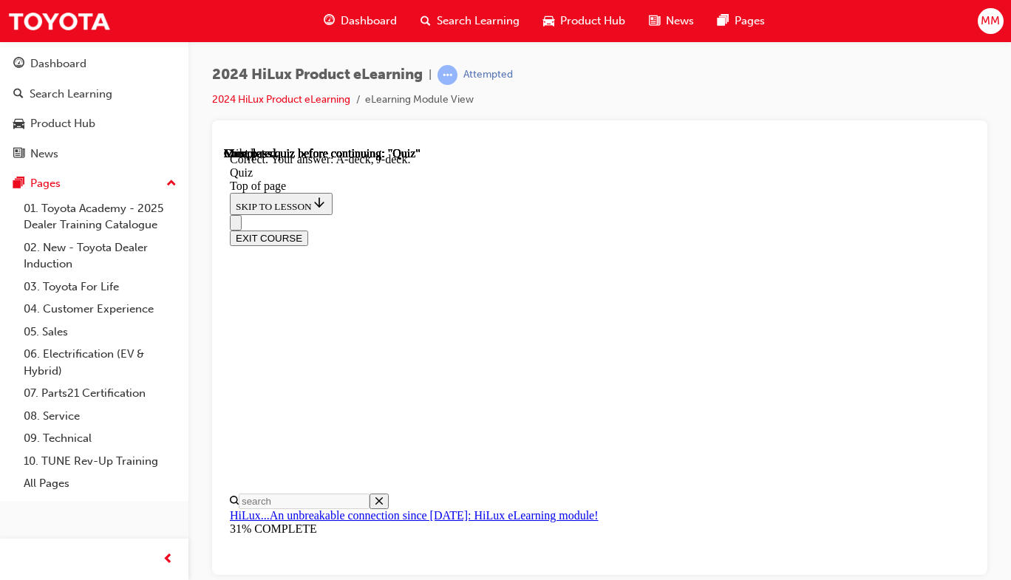
scroll to position [391, 0]
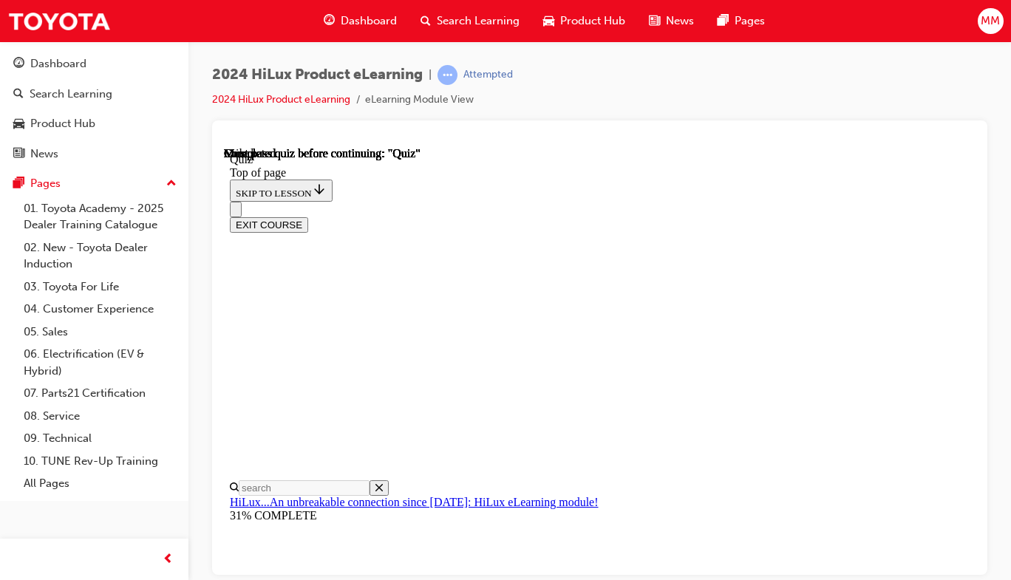
scroll to position [372, 0]
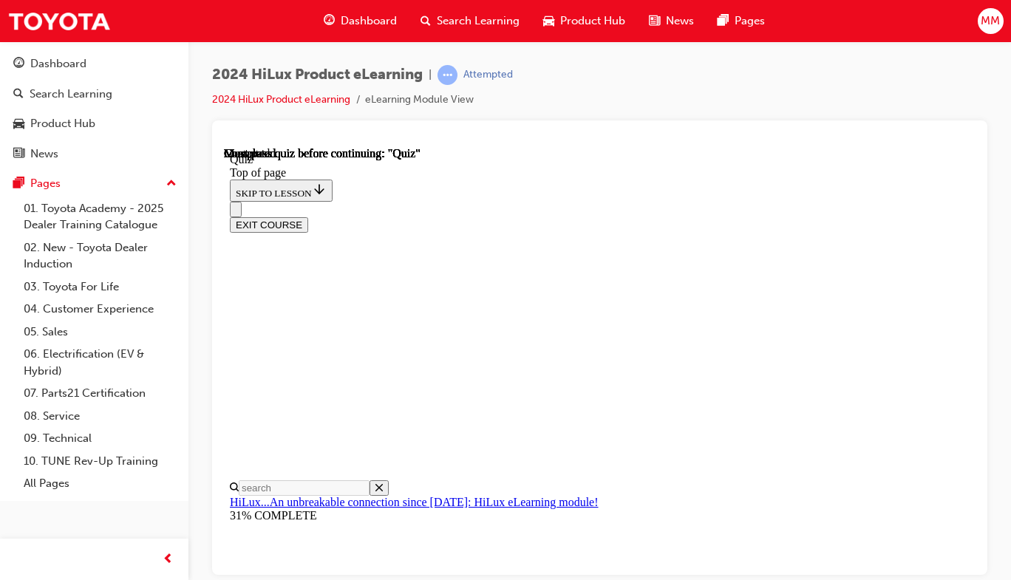
scroll to position [194, 0]
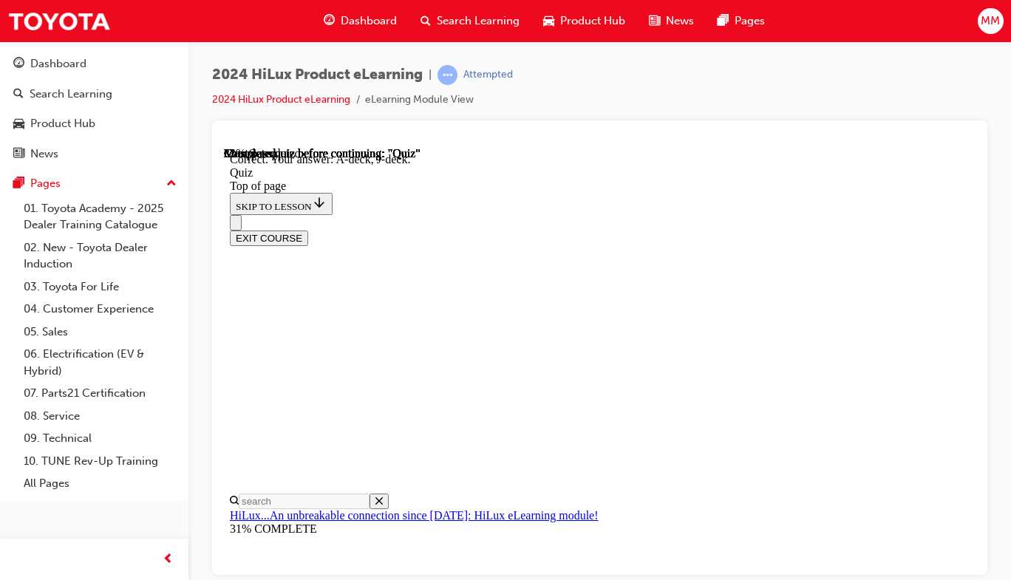
scroll to position [391, 0]
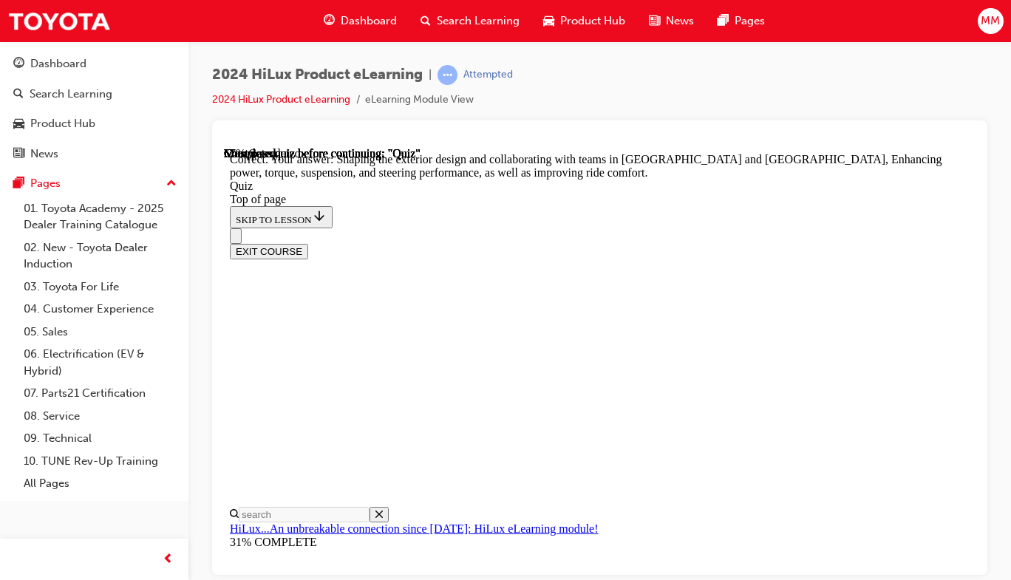
scroll to position [549, 0]
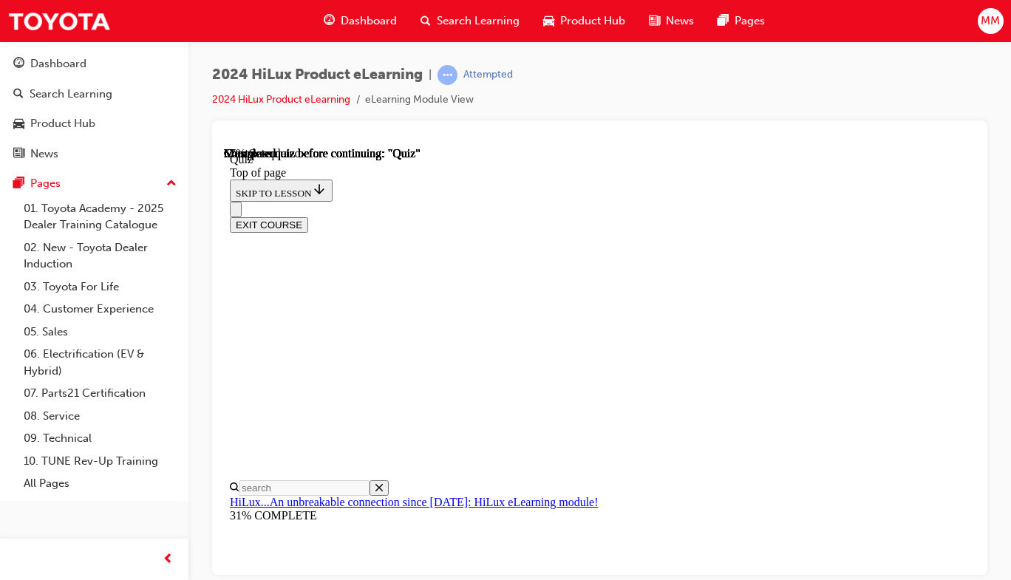
scroll to position [228, 0]
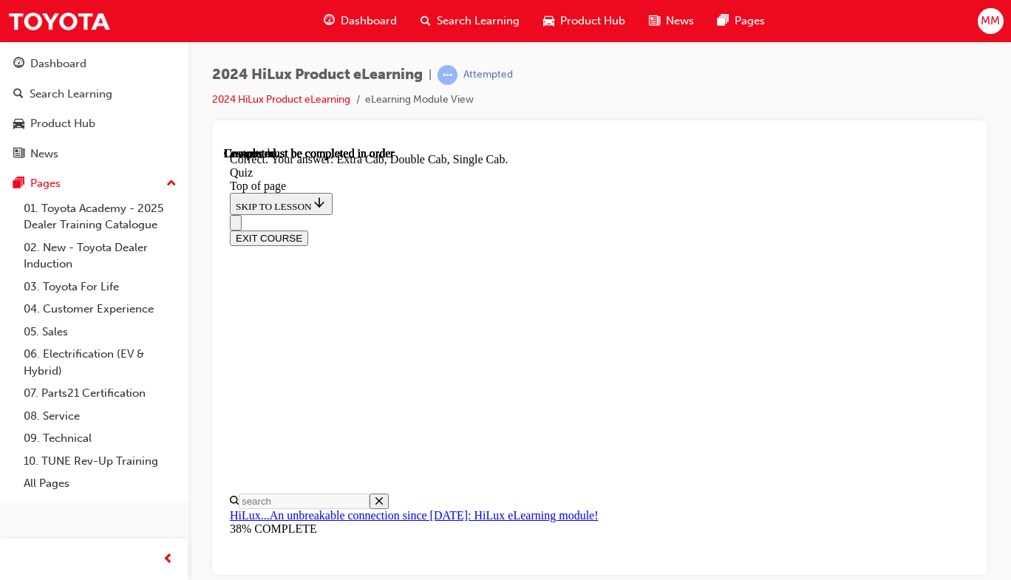
scroll to position [500, 0]
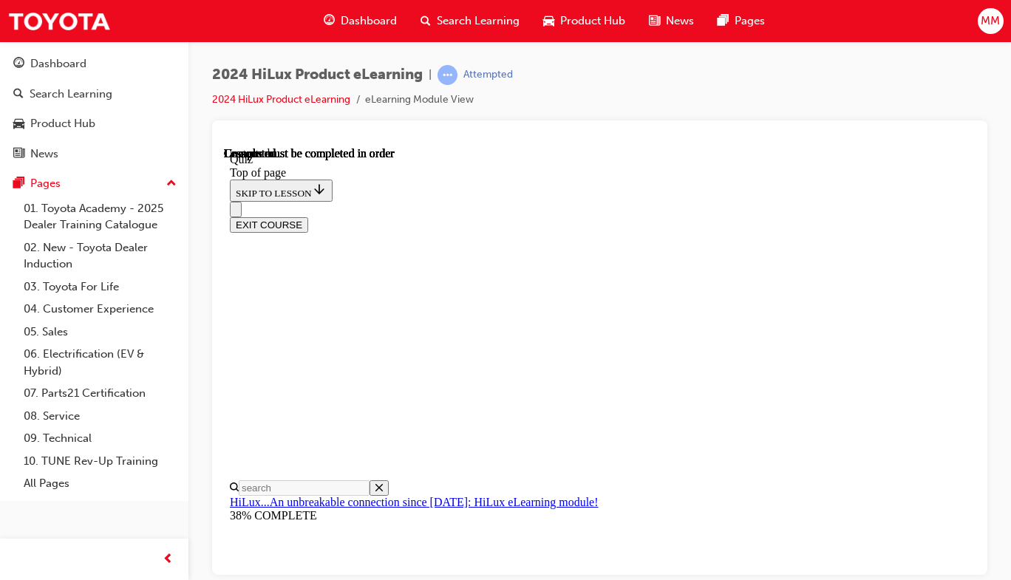
scroll to position [372, 0]
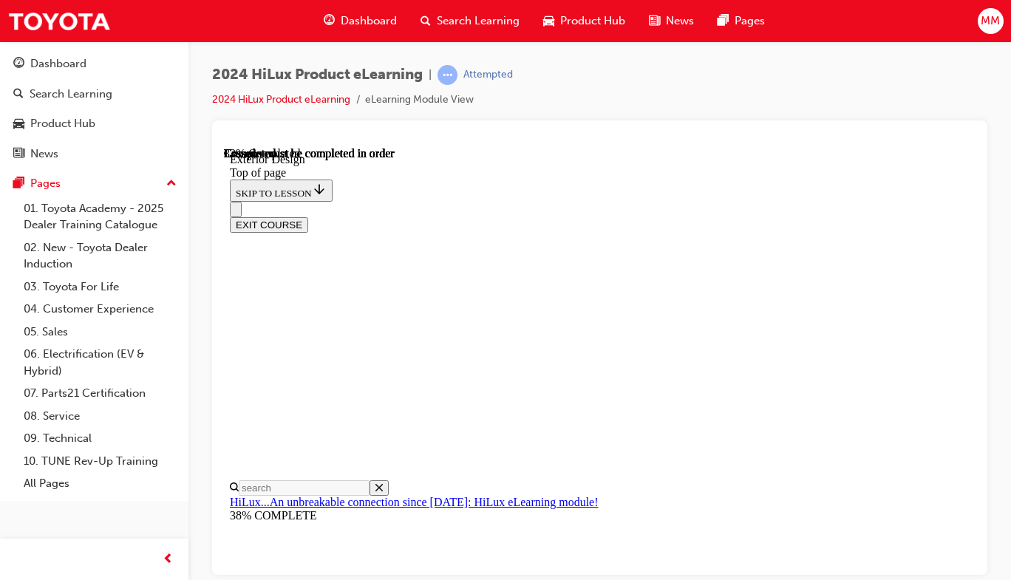
scroll to position [2017, 0]
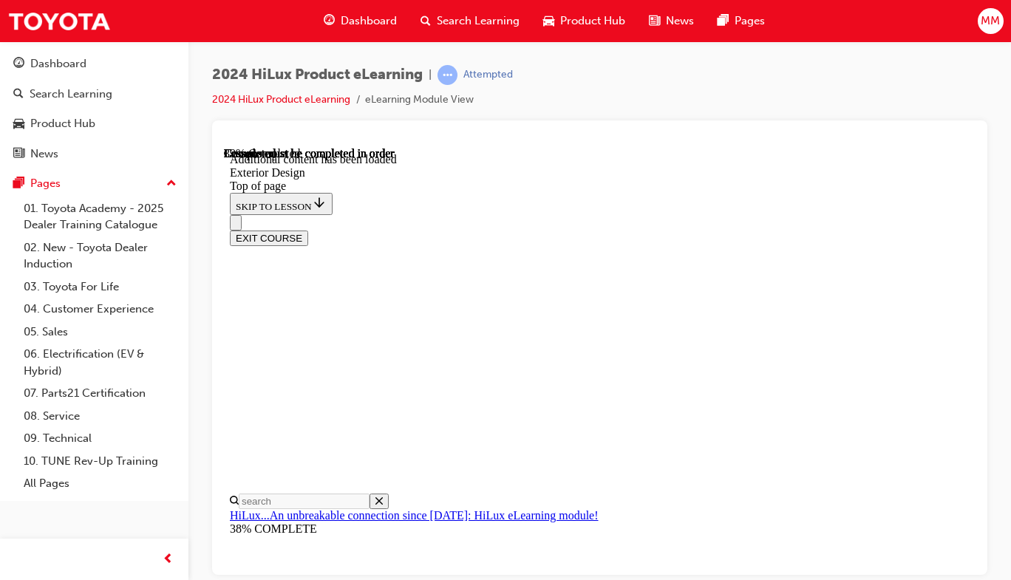
scroll to position [2554, 0]
